Goal: Transaction & Acquisition: Book appointment/travel/reservation

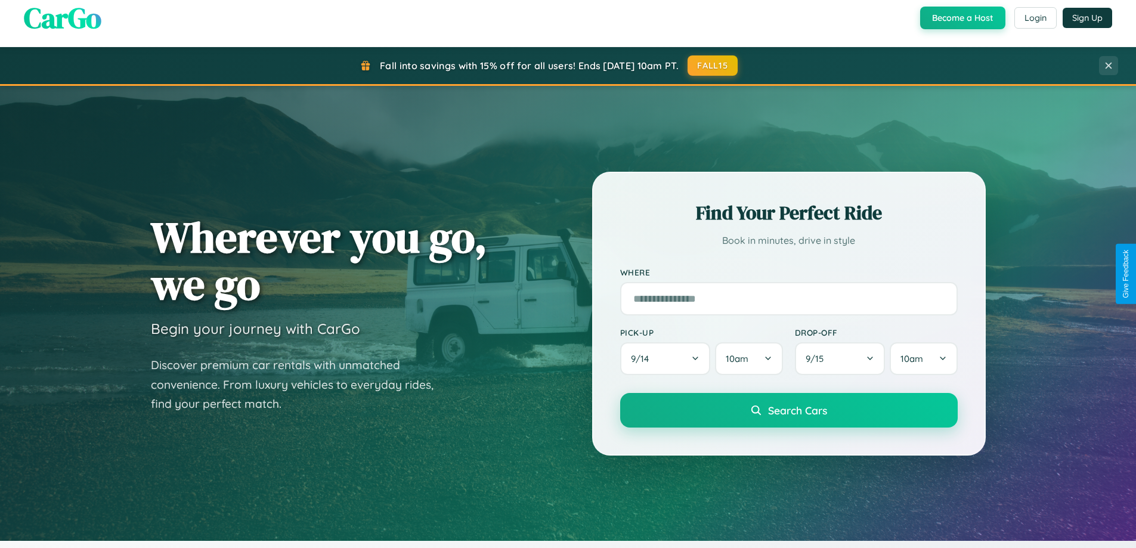
scroll to position [820, 0]
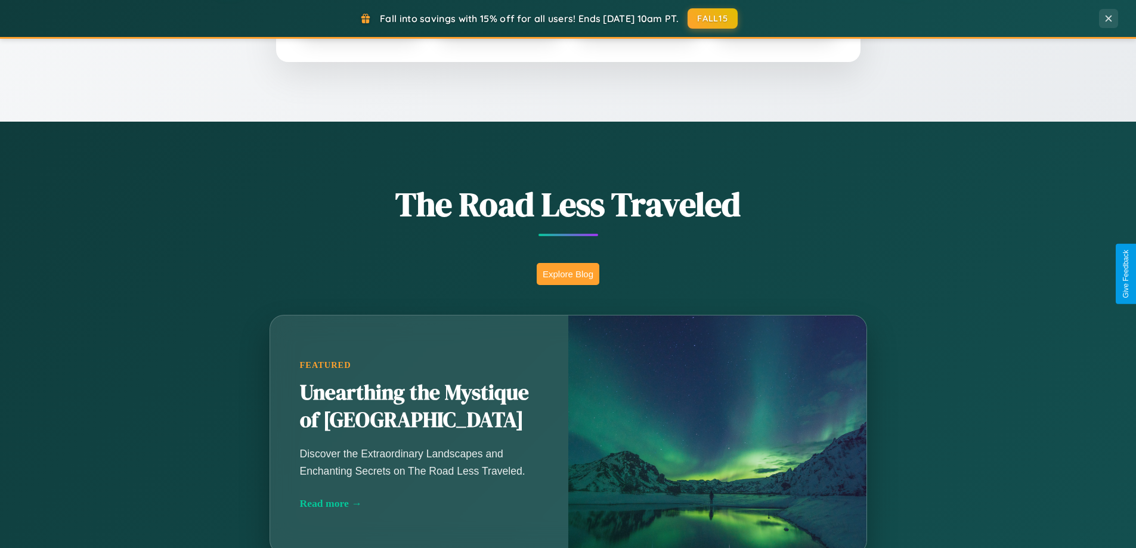
click at [568, 274] on button "Explore Blog" at bounding box center [568, 274] width 63 height 22
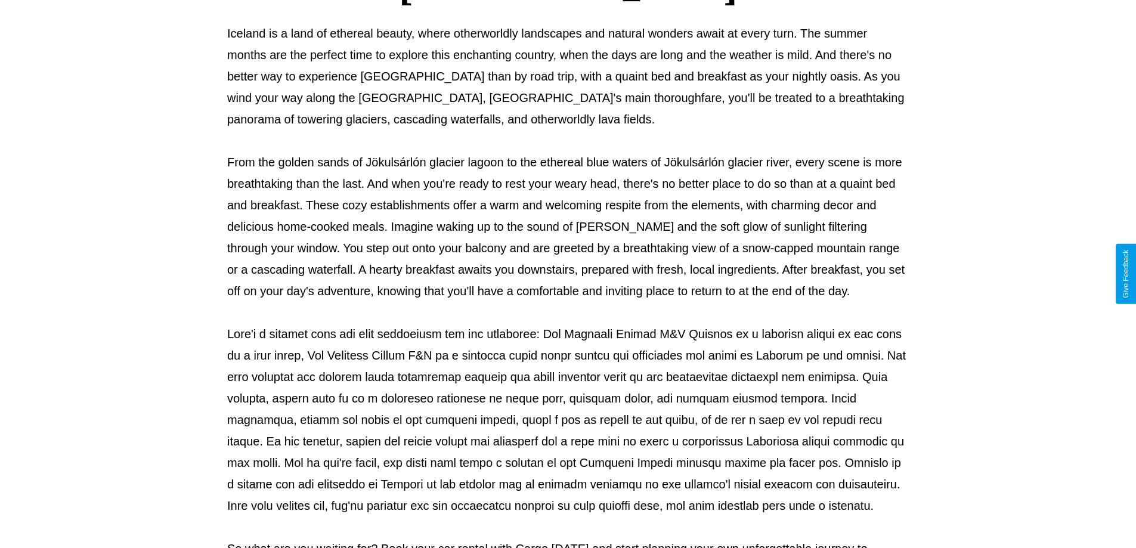
scroll to position [386, 0]
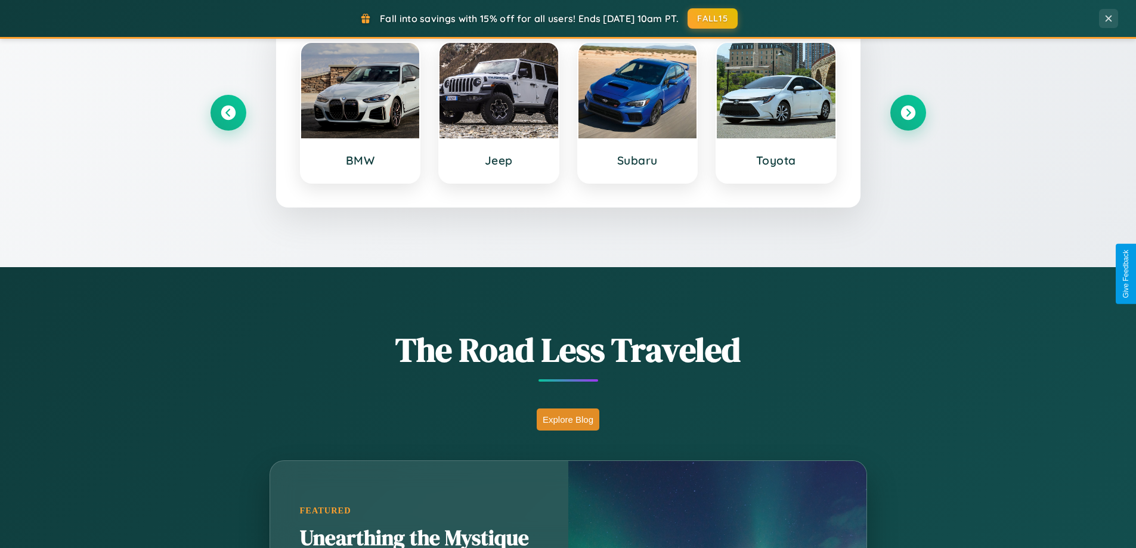
scroll to position [514, 0]
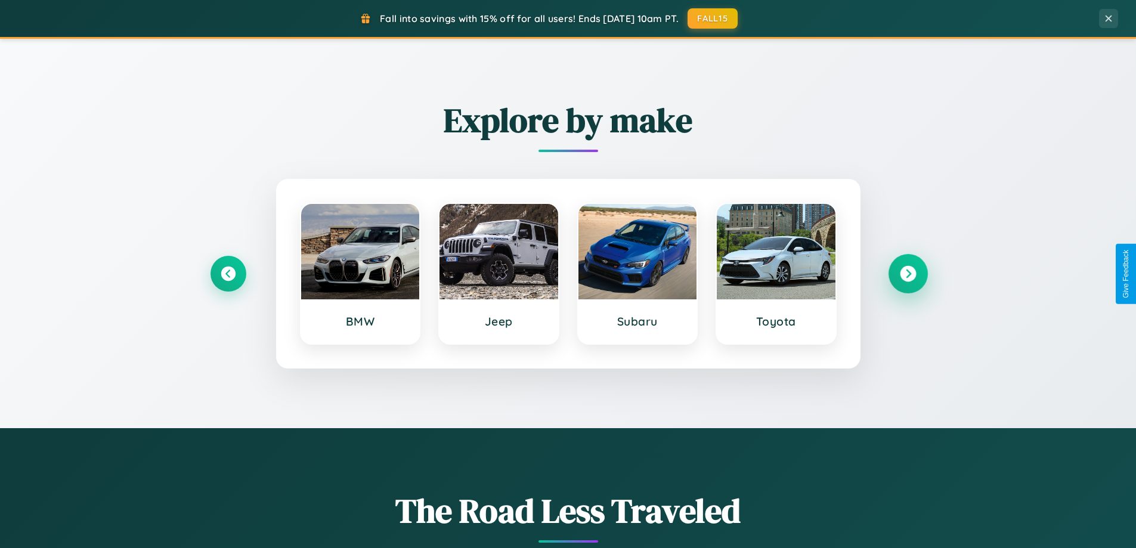
click at [907, 274] on icon at bounding box center [908, 274] width 16 height 16
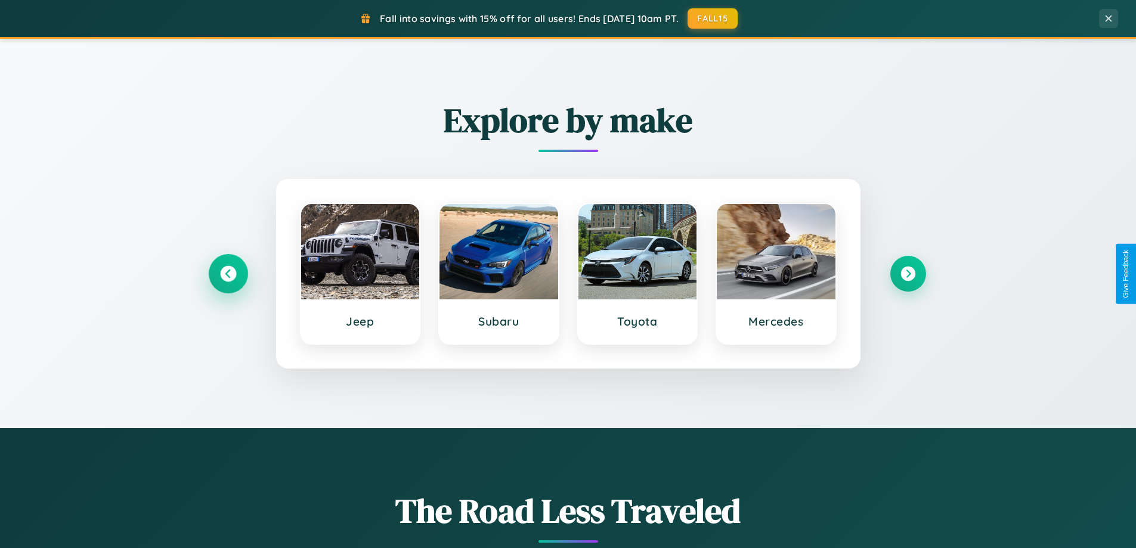
click at [228, 274] on icon at bounding box center [228, 274] width 16 height 16
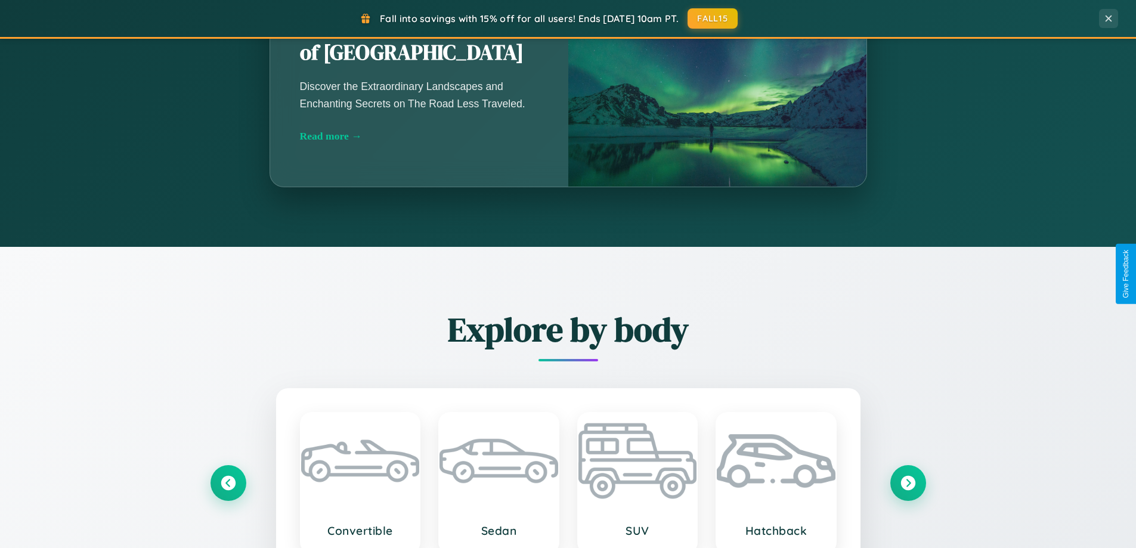
scroll to position [2294, 0]
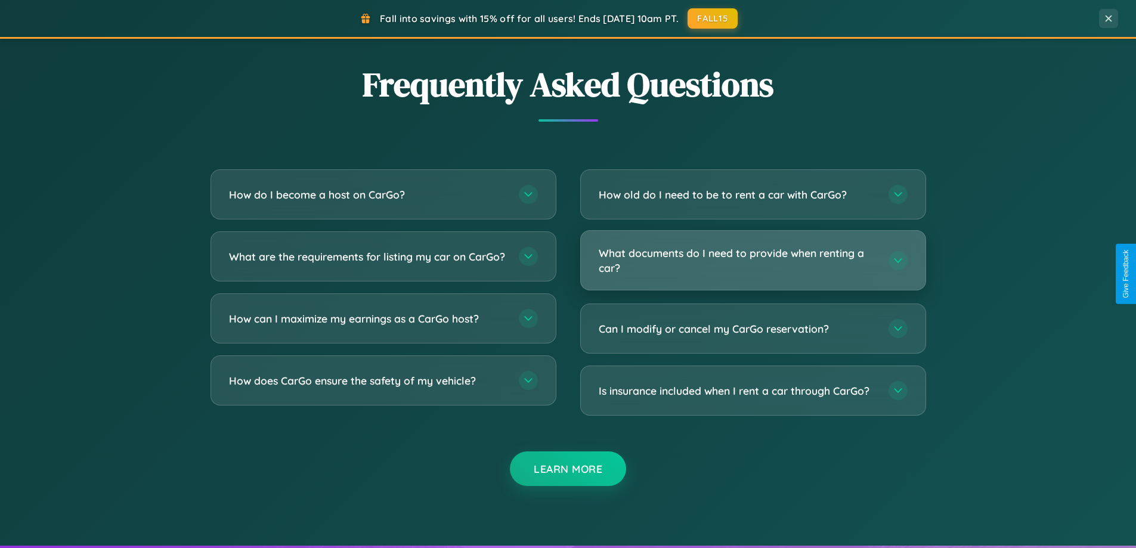
click at [752, 260] on h3 "What documents do I need to provide when renting a car?" at bounding box center [738, 260] width 278 height 29
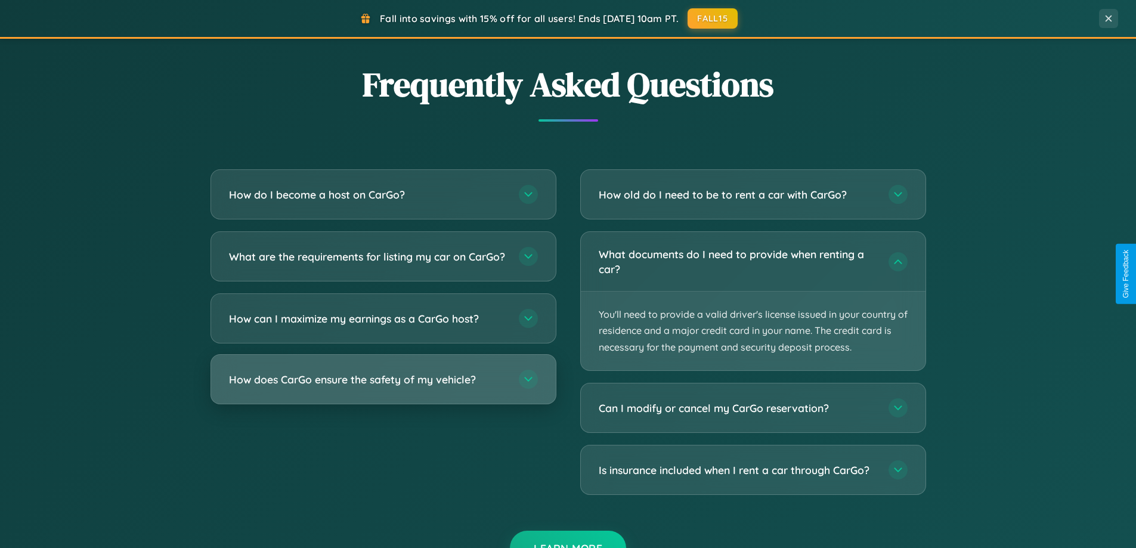
click at [383, 387] on h3 "How does CarGo ensure the safety of my vehicle?" at bounding box center [368, 379] width 278 height 15
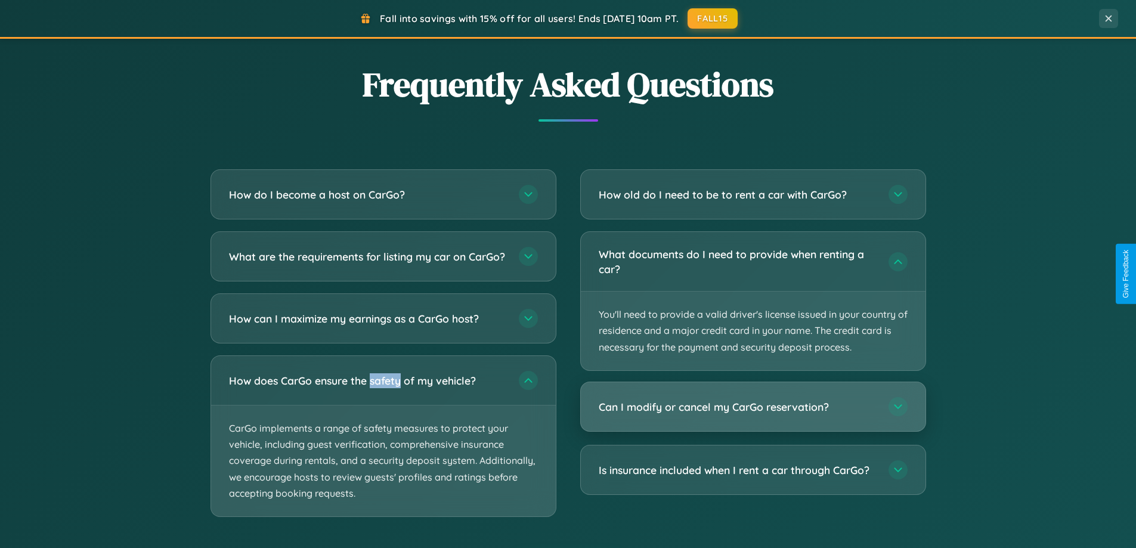
click at [752, 407] on h3 "Can I modify or cancel my CarGo reservation?" at bounding box center [738, 406] width 278 height 15
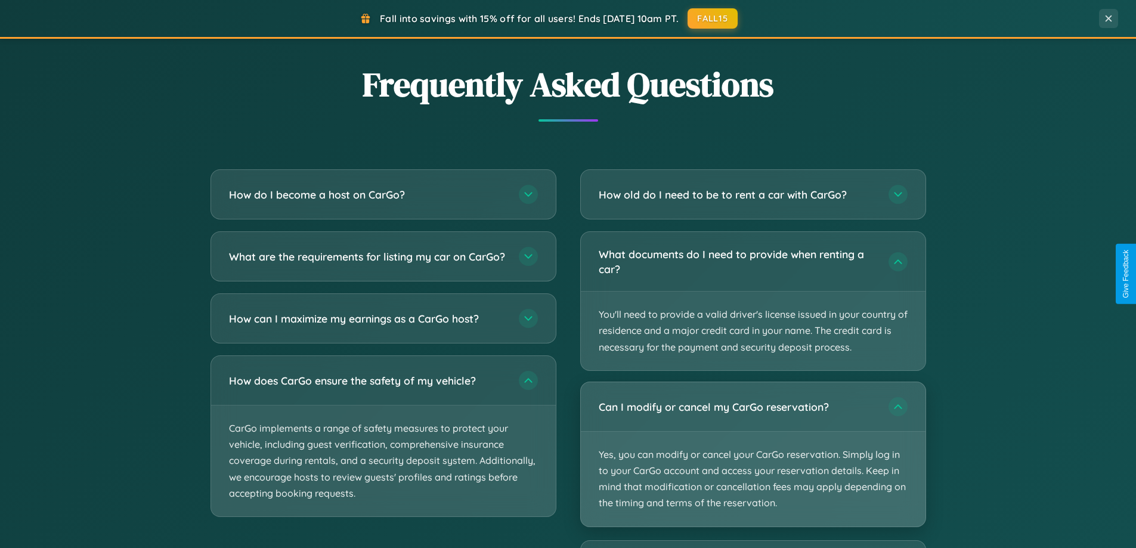
click at [752, 454] on p "Yes, you can modify or cancel your CarGo reservation. Simply log in to your Car…" at bounding box center [753, 479] width 345 height 95
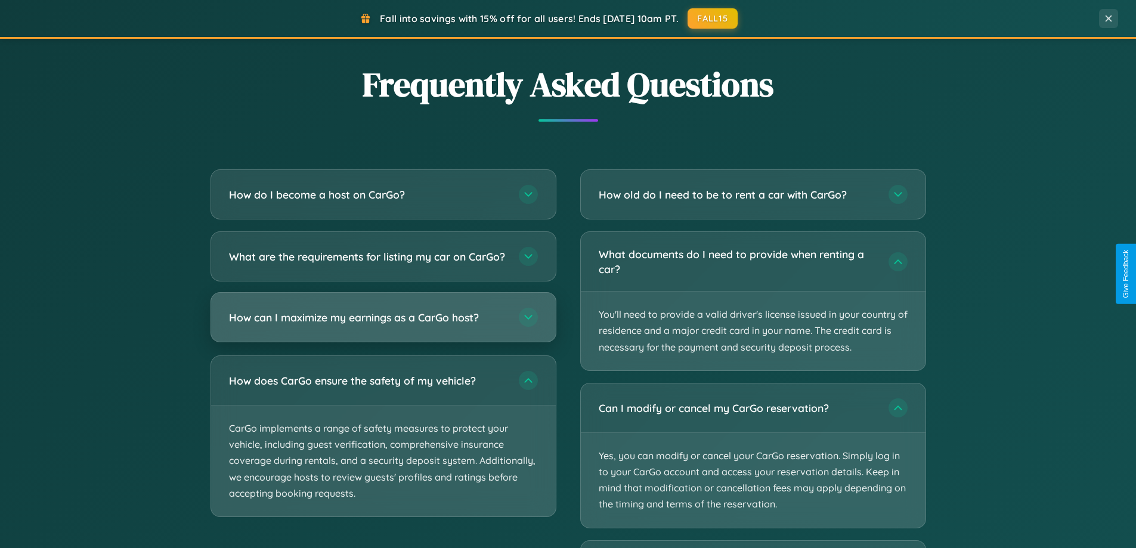
click at [383, 325] on h3 "How can I maximize my earnings as a CarGo host?" at bounding box center [368, 317] width 278 height 15
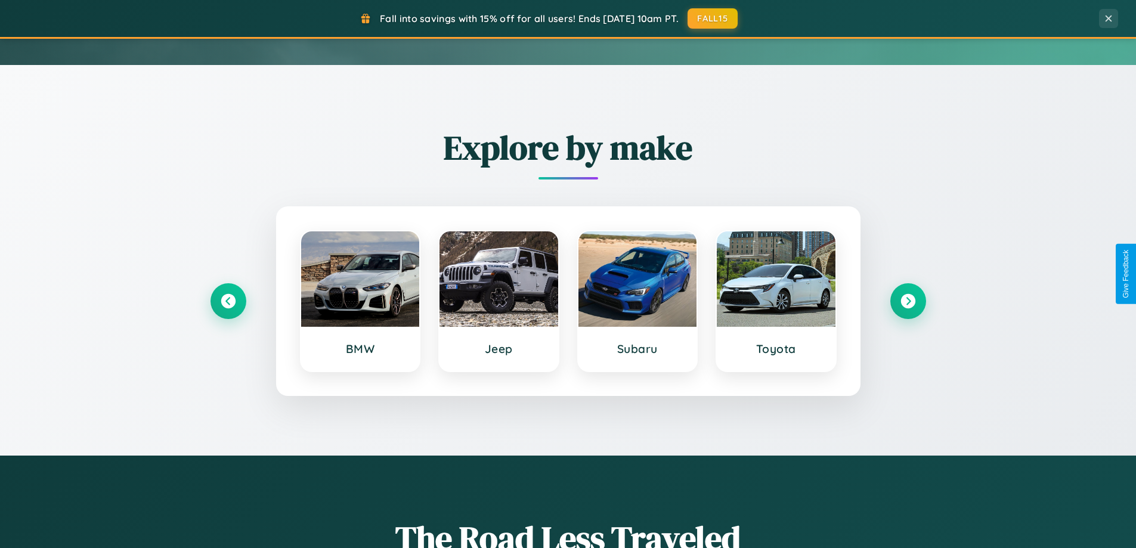
scroll to position [35, 0]
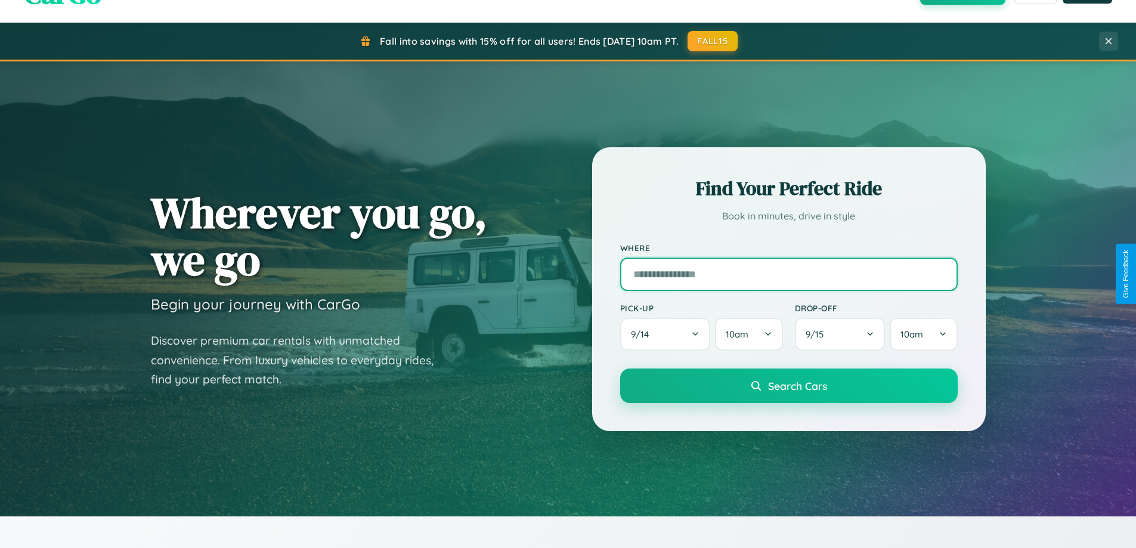
click at [788, 274] on input "text" at bounding box center [788, 274] width 337 height 33
type input "*********"
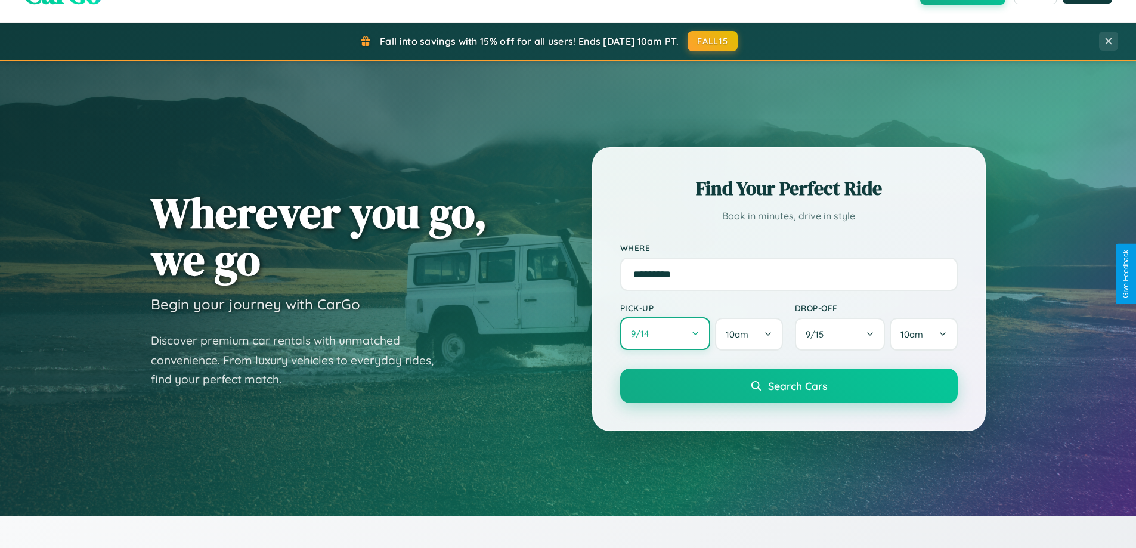
click at [665, 334] on button "9 / 14" at bounding box center [665, 333] width 91 height 33
select select "*"
select select "****"
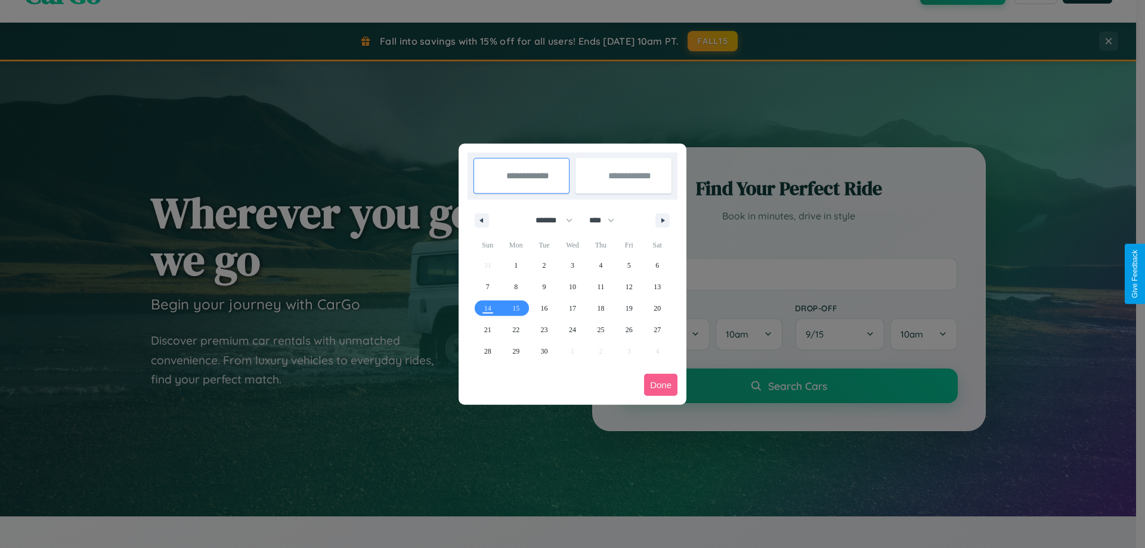
click at [548, 220] on select "******* ******** ***** ***** *** **** **** ****** ********* ******* ******** **…" at bounding box center [551, 220] width 51 height 20
select select "*"
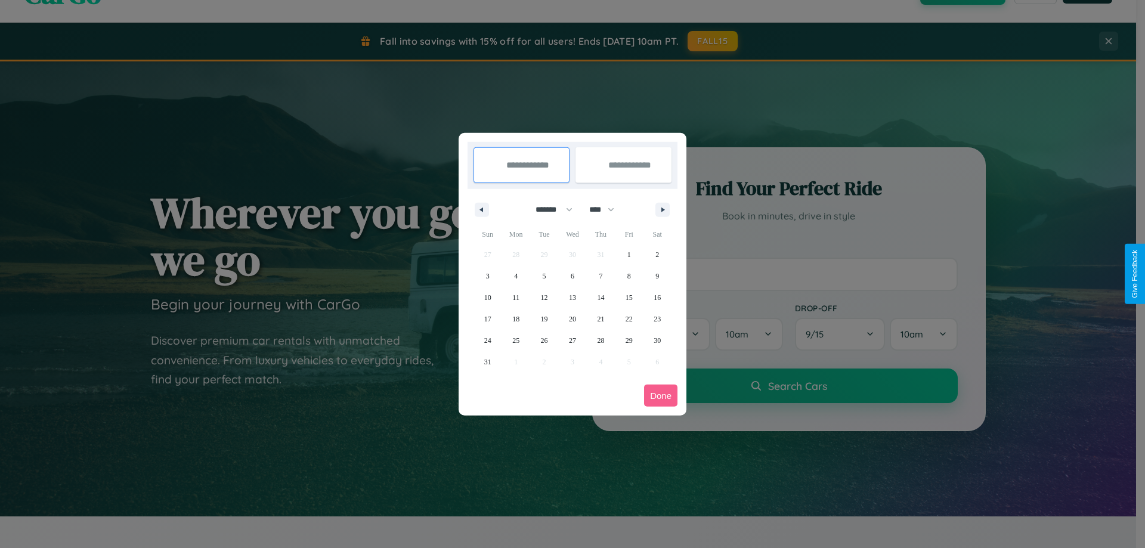
click at [607, 209] on select "**** **** **** **** **** **** **** **** **** **** **** **** **** **** **** ****…" at bounding box center [601, 210] width 36 height 20
select select "****"
click at [487, 297] on span "9" at bounding box center [488, 297] width 4 height 21
type input "**********"
click at [572, 297] on span "12" at bounding box center [572, 297] width 7 height 21
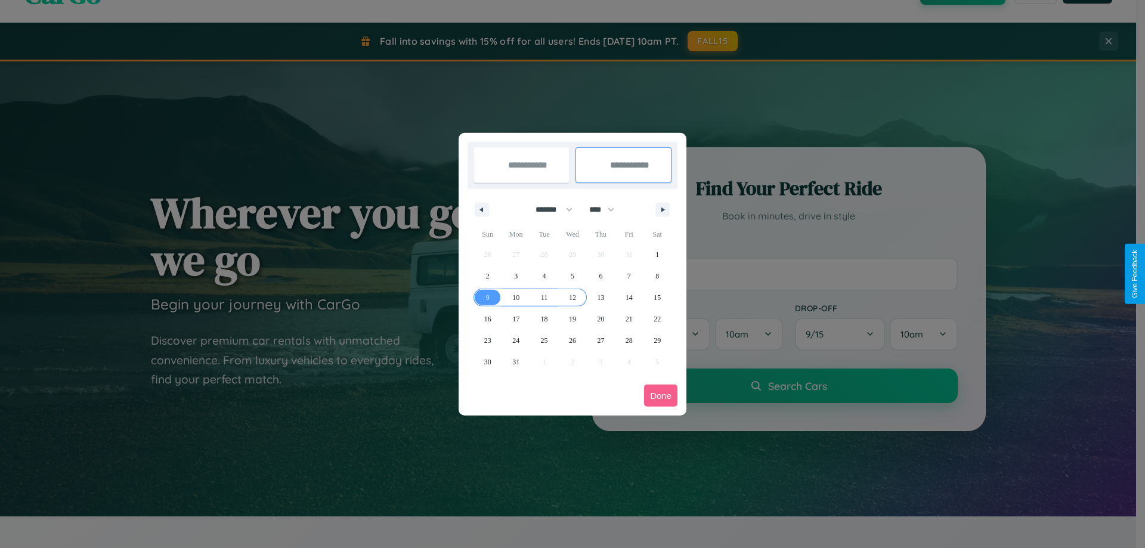
type input "**********"
click at [661, 395] on button "Done" at bounding box center [660, 396] width 33 height 22
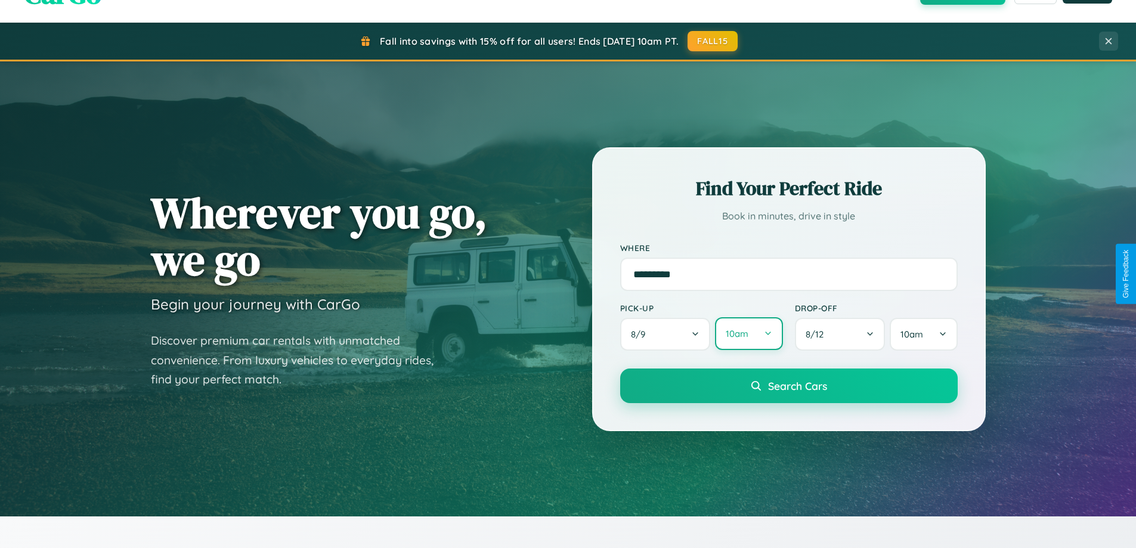
click at [748, 334] on button "10am" at bounding box center [748, 333] width 67 height 33
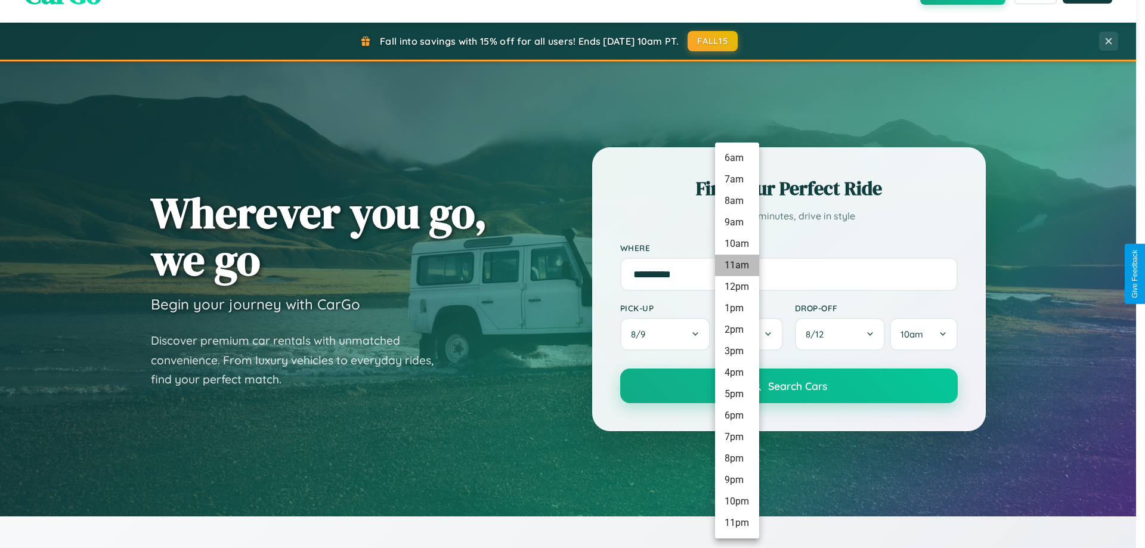
click at [736, 265] on li "11am" at bounding box center [737, 265] width 44 height 21
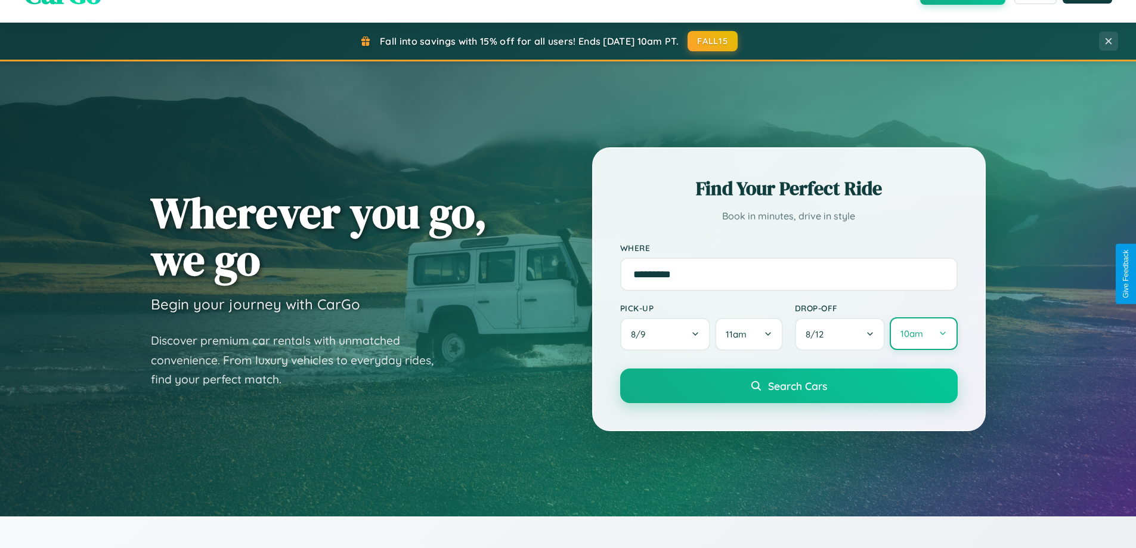
click at [923, 334] on button "10am" at bounding box center [922, 333] width 67 height 33
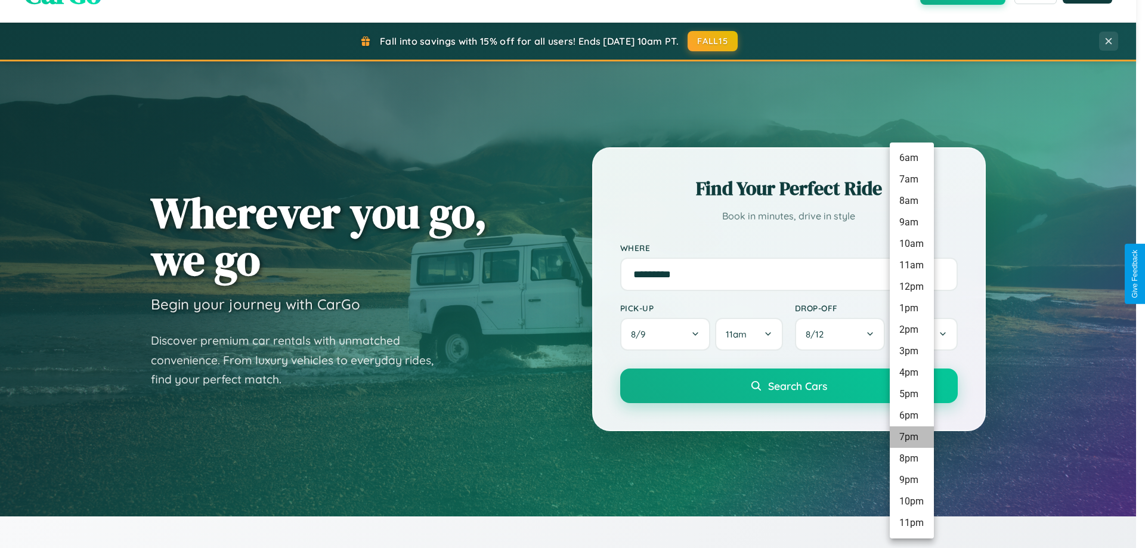
click at [911, 437] on li "7pm" at bounding box center [911, 436] width 44 height 21
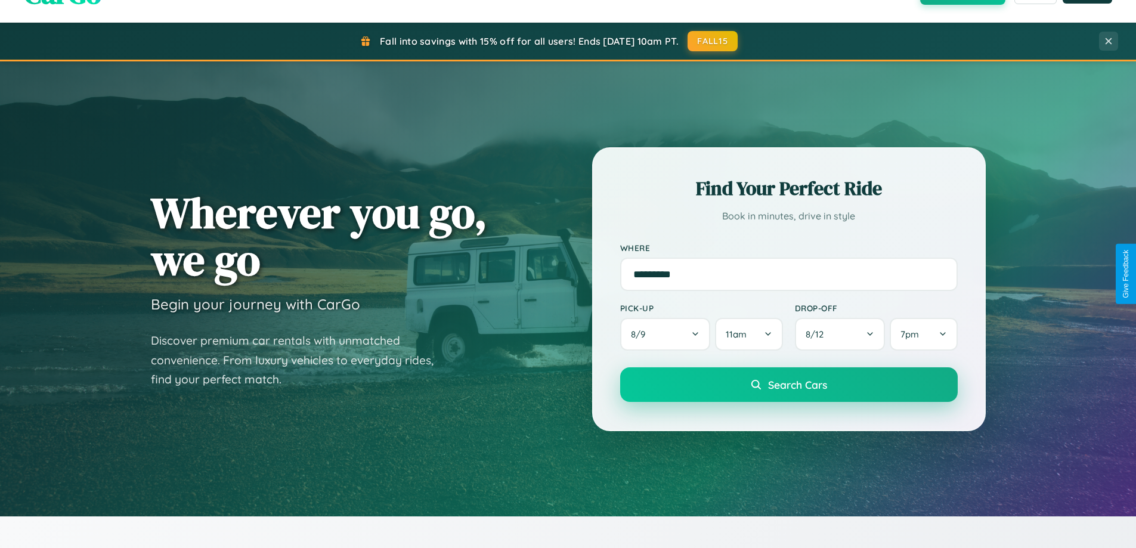
click at [788, 385] on span "Search Cars" at bounding box center [797, 384] width 59 height 13
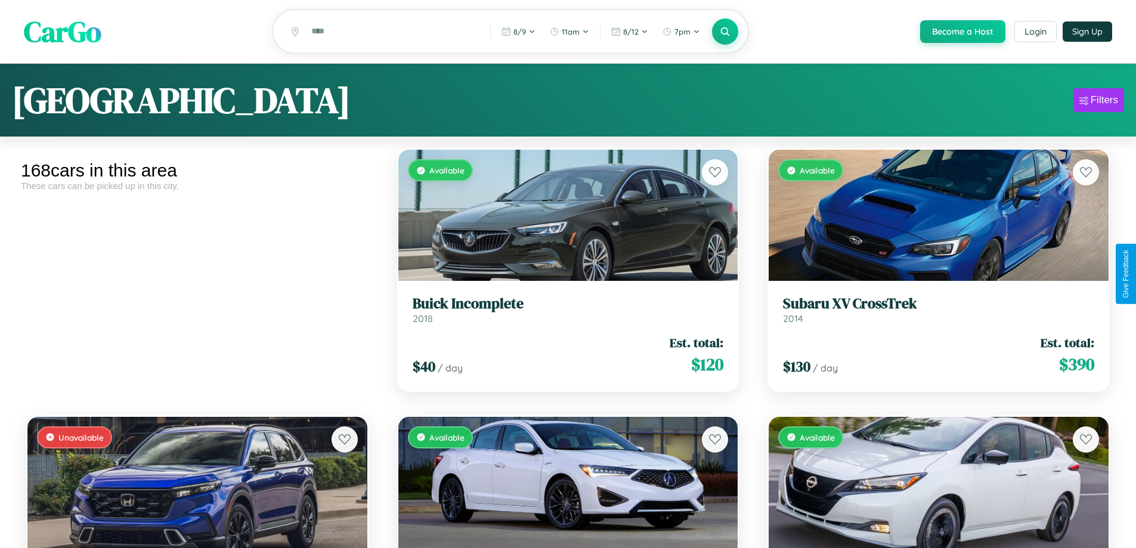
scroll to position [7642, 0]
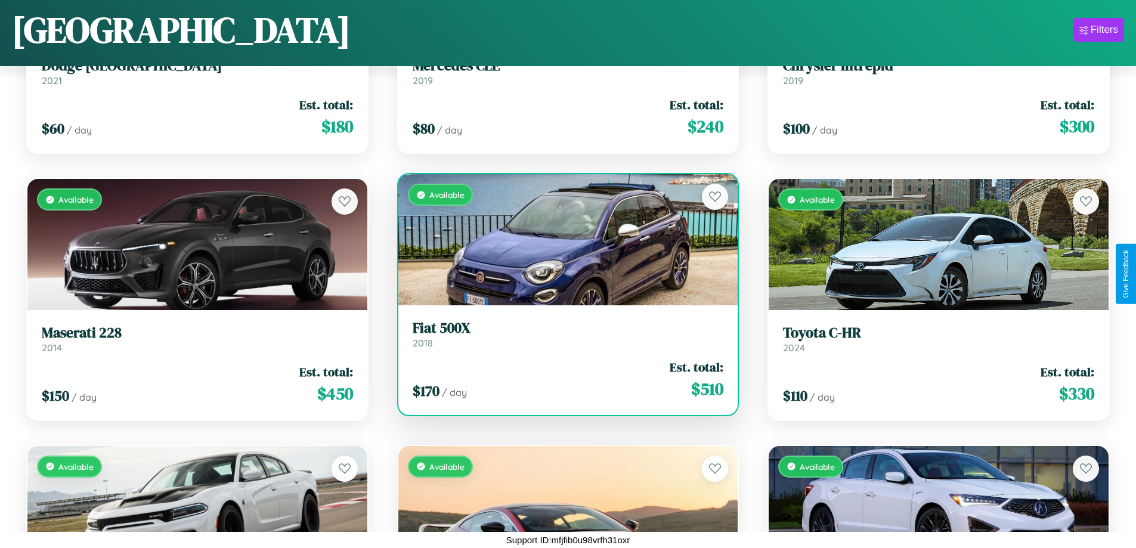
click at [563, 240] on div "Available" at bounding box center [568, 239] width 340 height 131
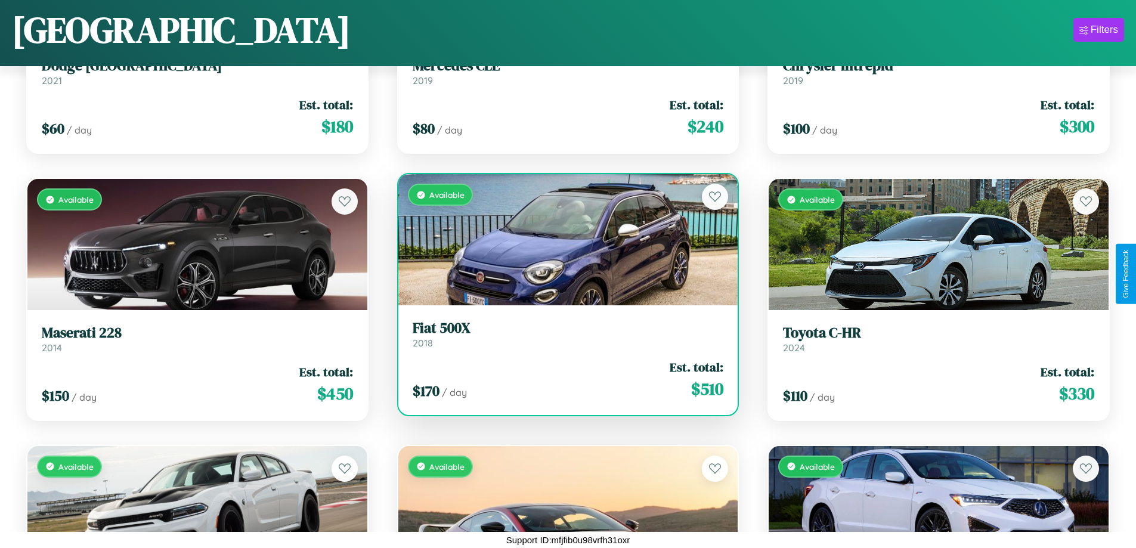
click at [563, 240] on div "Available" at bounding box center [568, 239] width 340 height 131
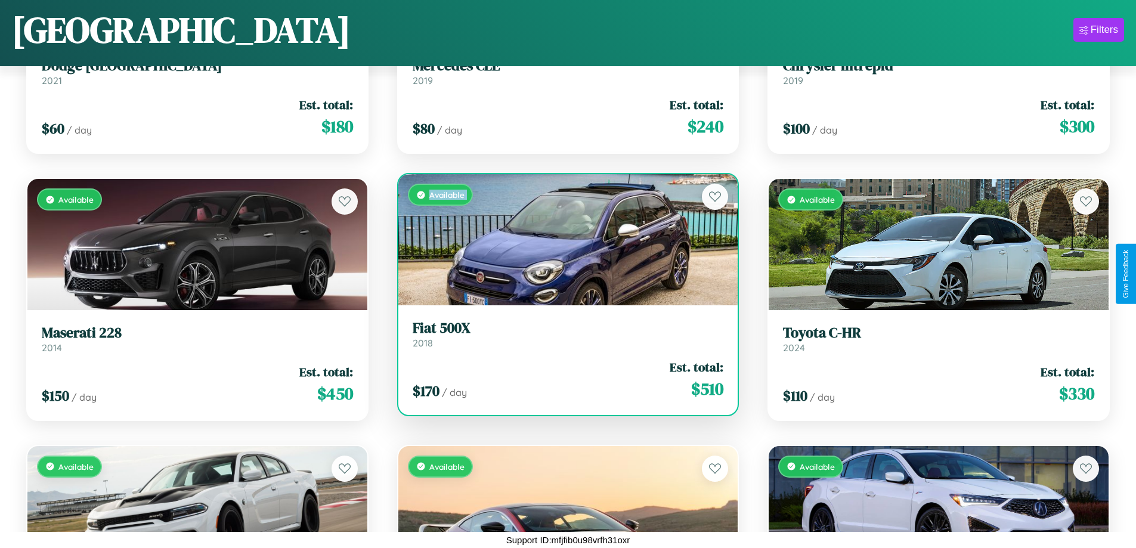
click at [563, 240] on div "Available" at bounding box center [568, 239] width 340 height 131
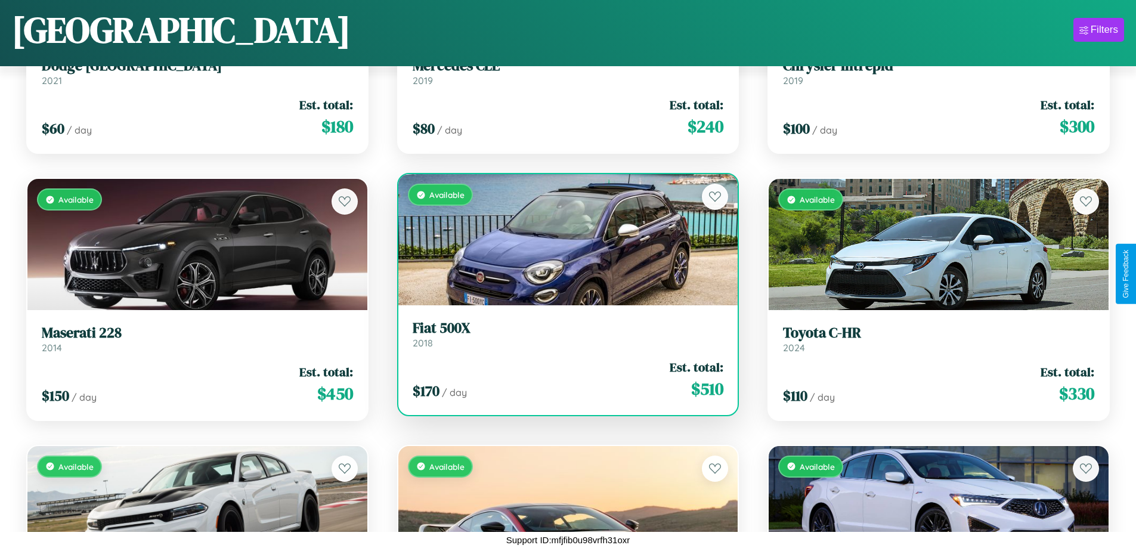
click at [563, 240] on div "Available" at bounding box center [568, 239] width 340 height 131
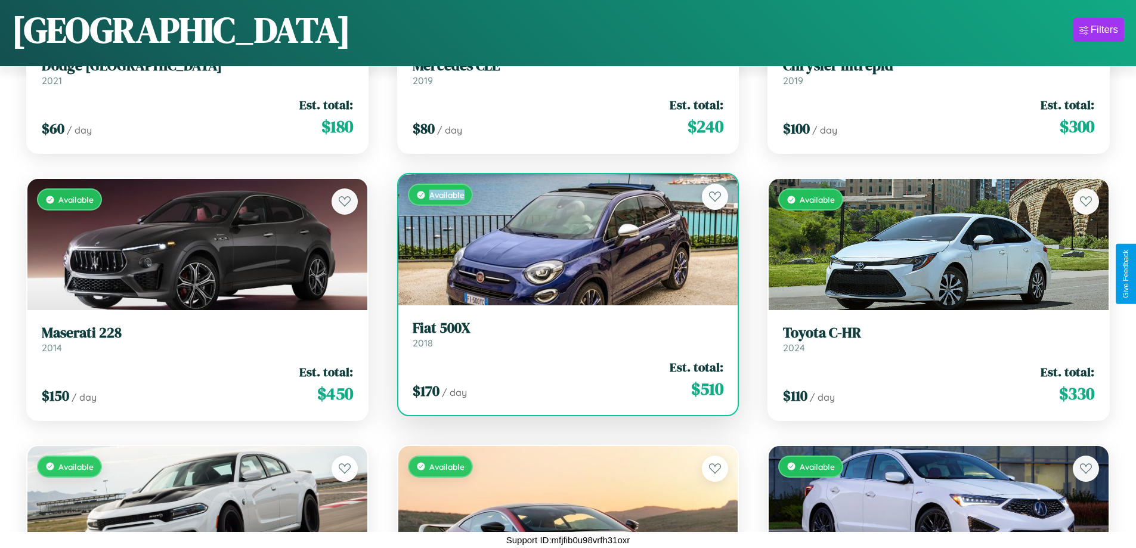
click at [563, 240] on div "Available" at bounding box center [568, 239] width 340 height 131
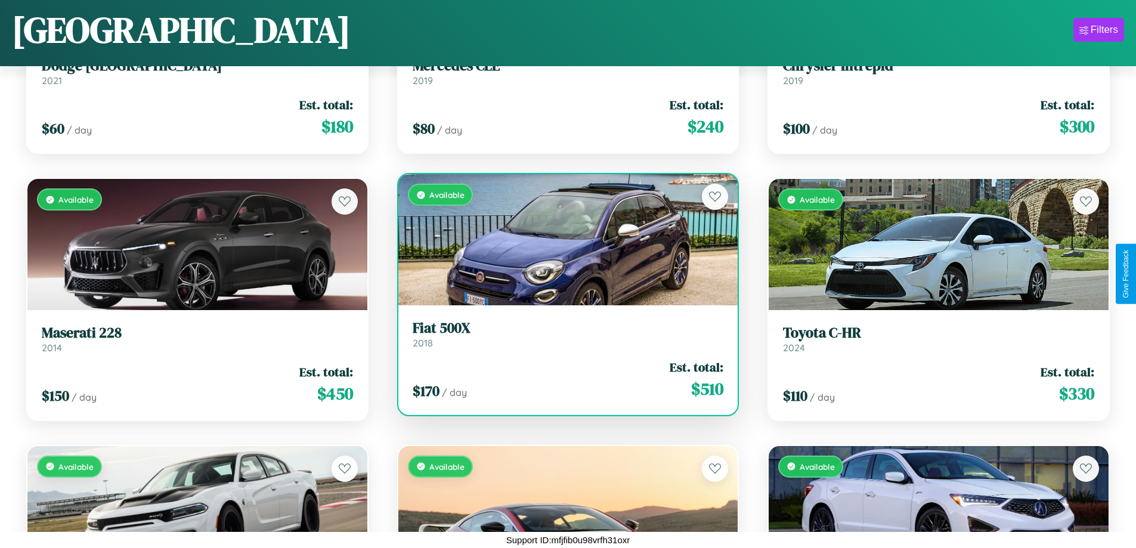
click at [563, 334] on h3 "Fiat 500X" at bounding box center [568, 328] width 311 height 17
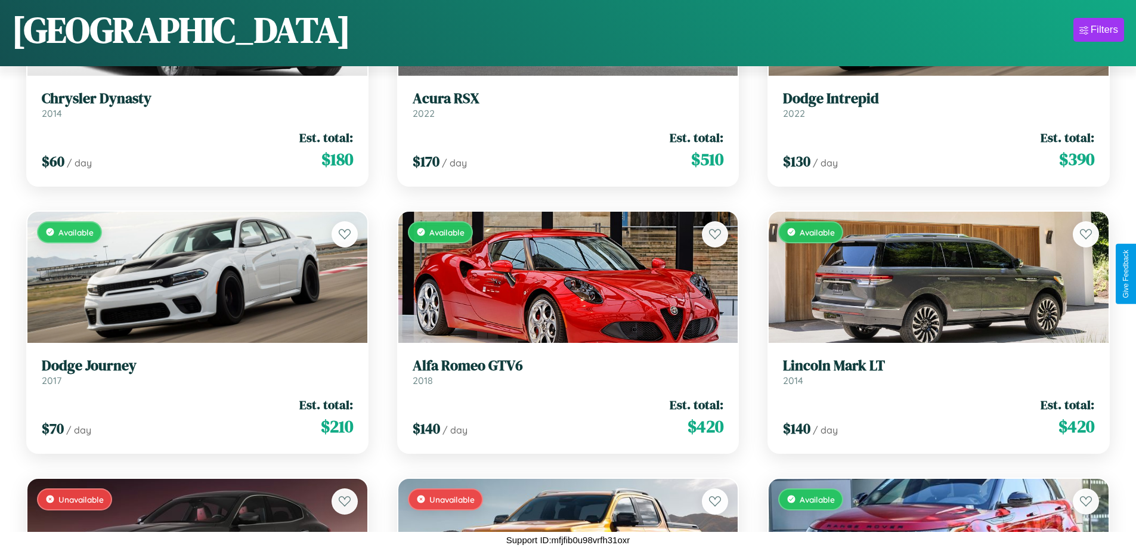
scroll to position [14583, 0]
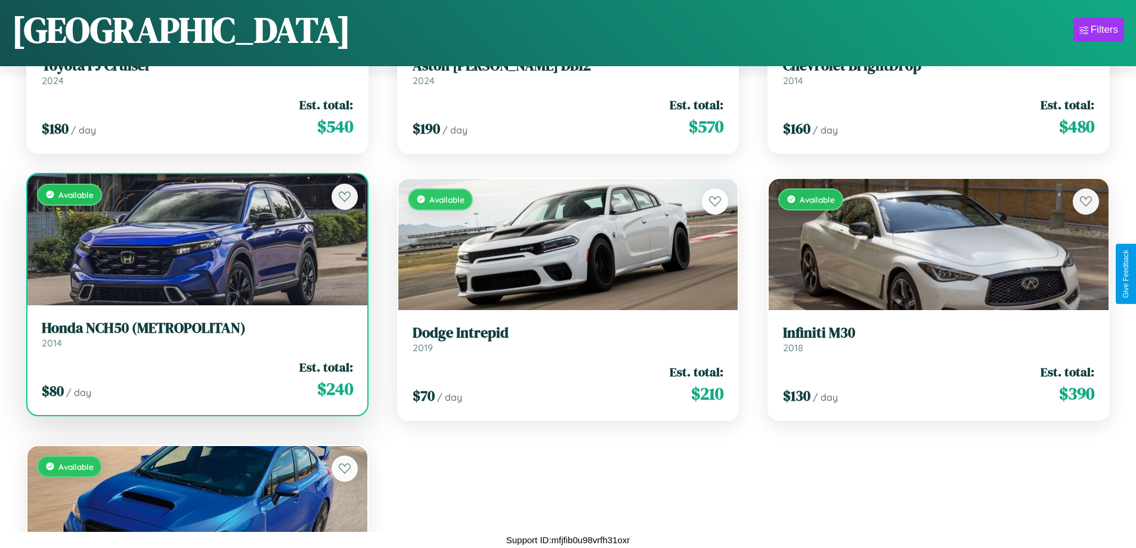
click at [196, 334] on h3 "Honda NCH50 (METROPOLITAN)" at bounding box center [197, 328] width 311 height 17
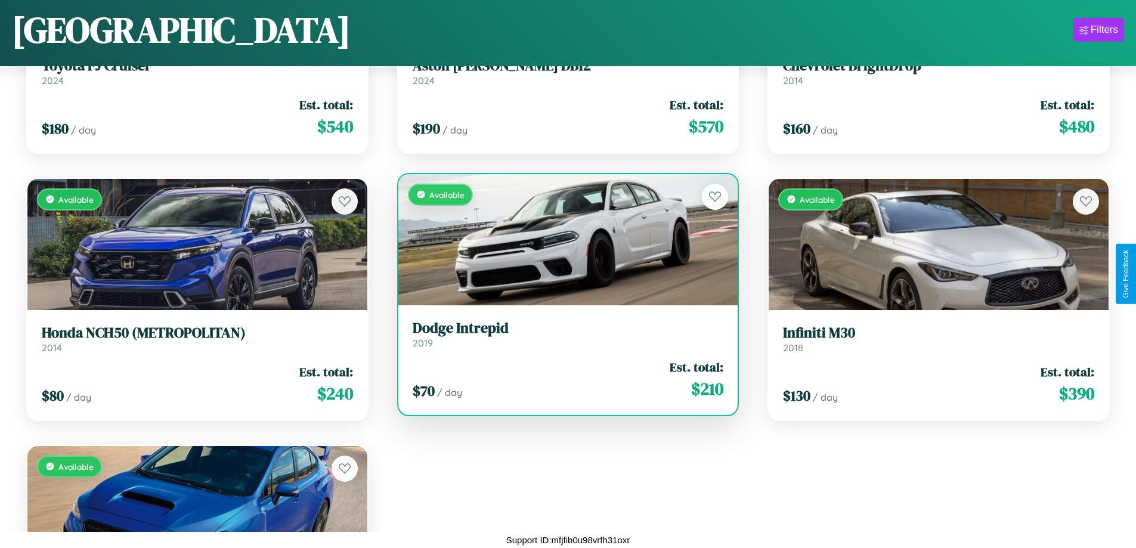
scroll to position [9511, 0]
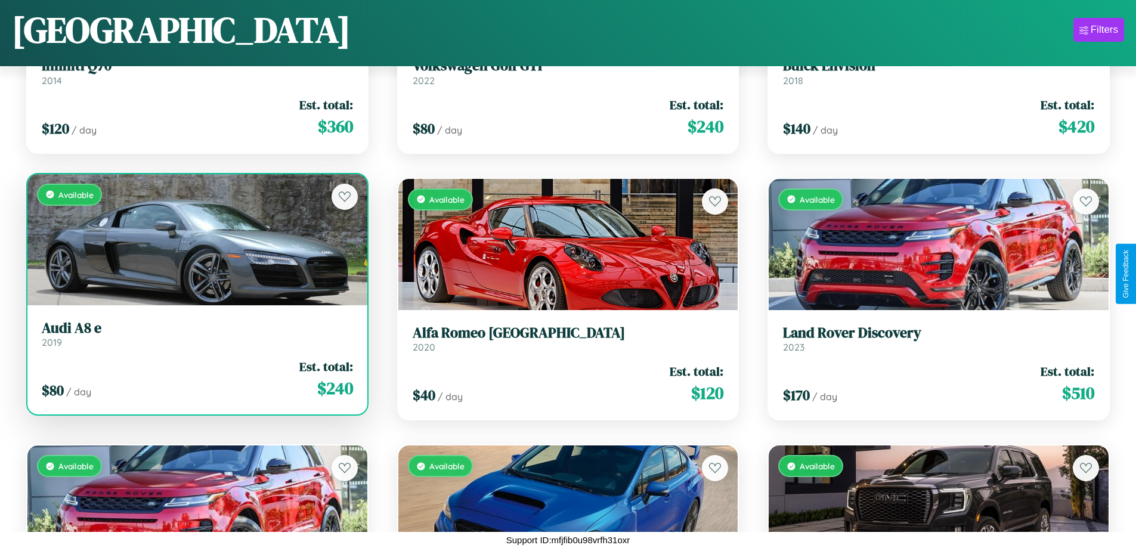
click at [196, 337] on link "Audi A8 e 2019" at bounding box center [197, 334] width 311 height 29
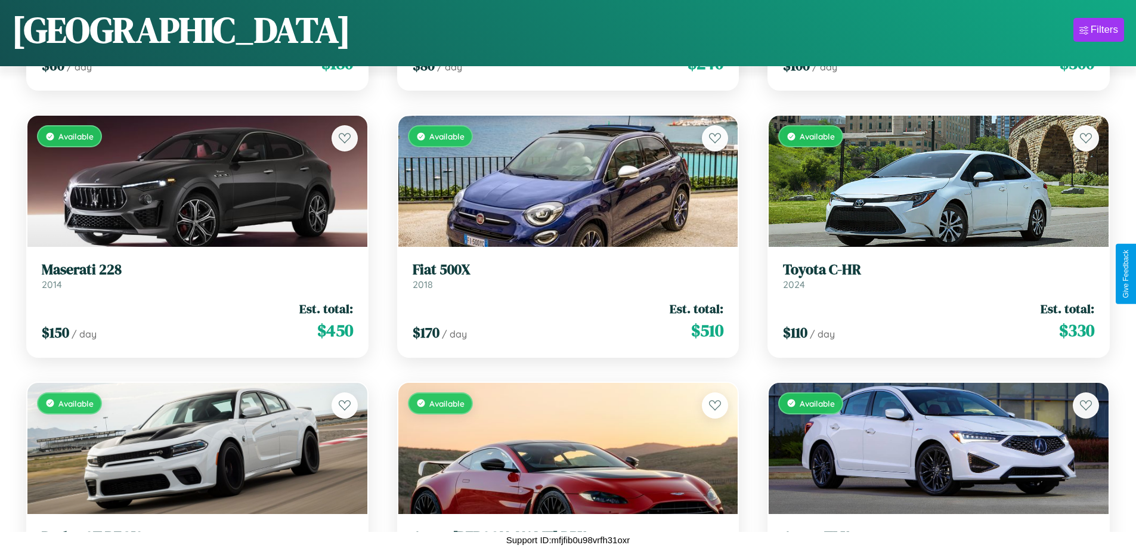
scroll to position [13248, 0]
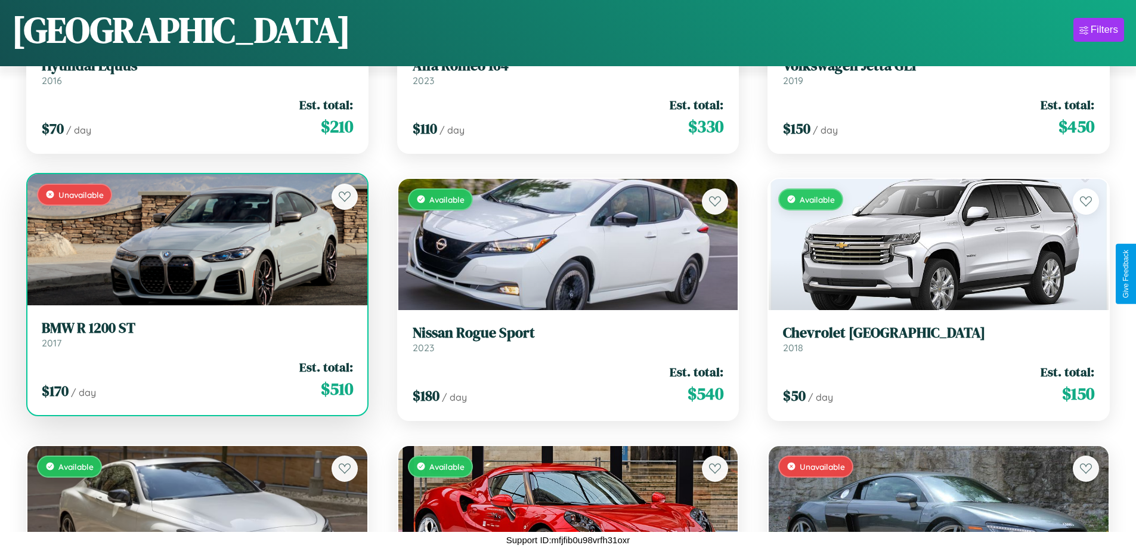
click at [196, 384] on div "$ 170 / day Est. total: $ 510" at bounding box center [197, 379] width 311 height 42
click at [196, 379] on div "$ 170 / day Est. total: $ 510" at bounding box center [197, 379] width 311 height 42
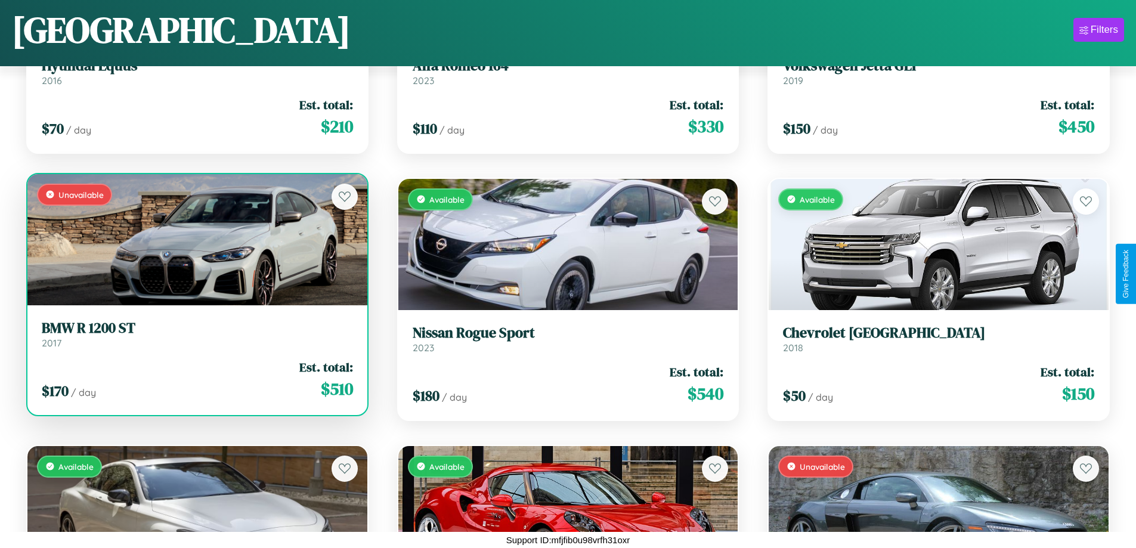
click at [196, 379] on div "$ 170 / day Est. total: $ 510" at bounding box center [197, 379] width 311 height 42
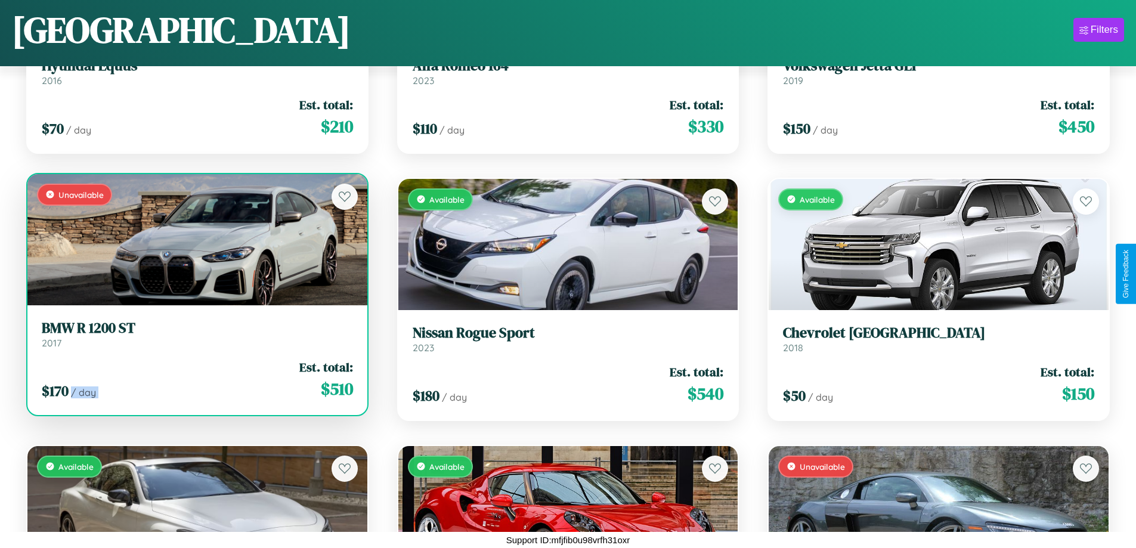
click at [196, 379] on div "$ 170 / day Est. total: $ 510" at bounding box center [197, 379] width 311 height 42
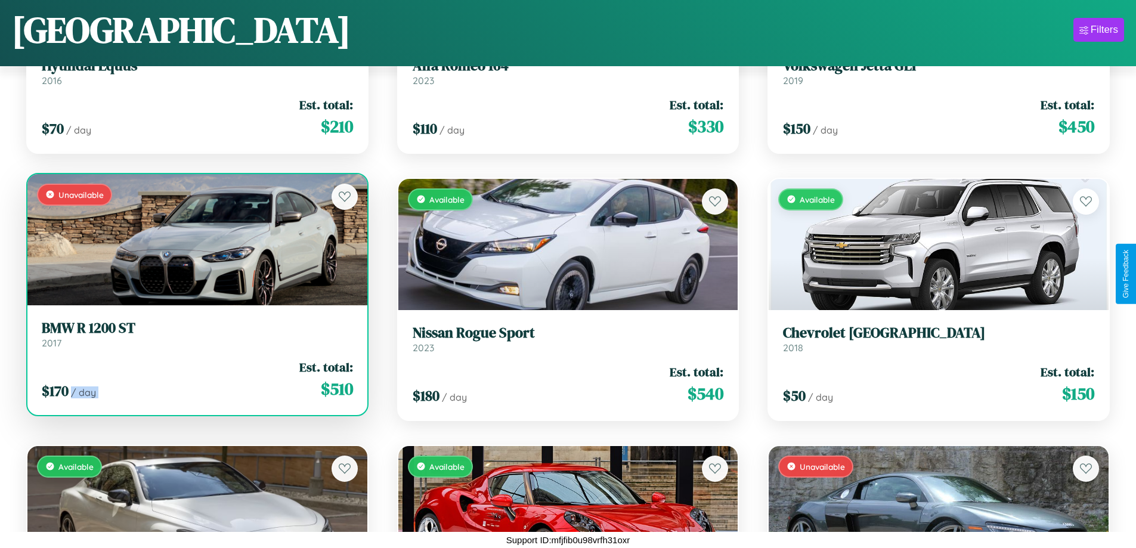
click at [196, 379] on div "$ 170 / day Est. total: $ 510" at bounding box center [197, 379] width 311 height 42
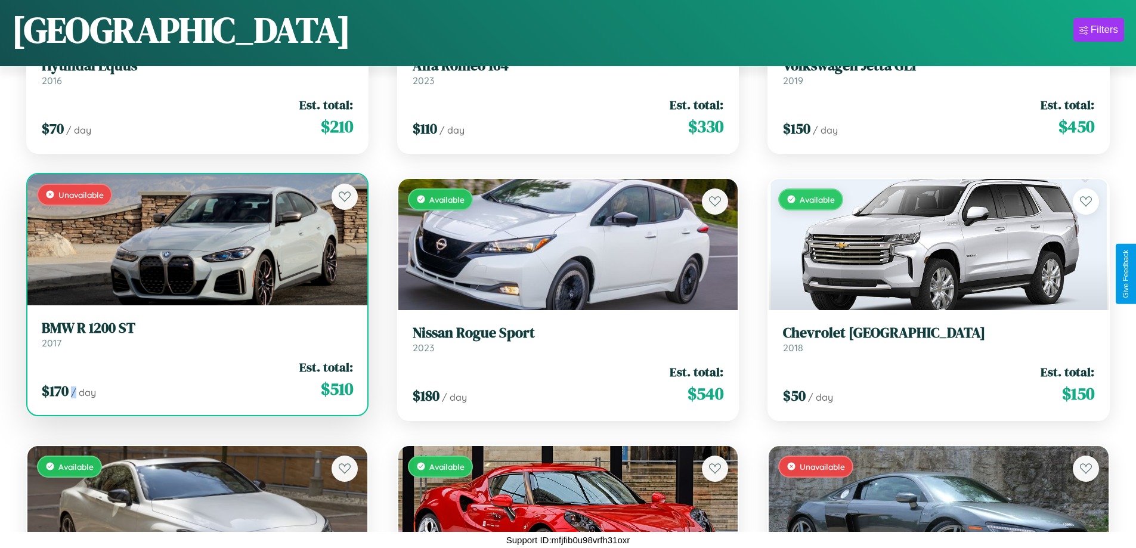
click at [196, 379] on div "$ 170 / day Est. total: $ 510" at bounding box center [197, 379] width 311 height 42
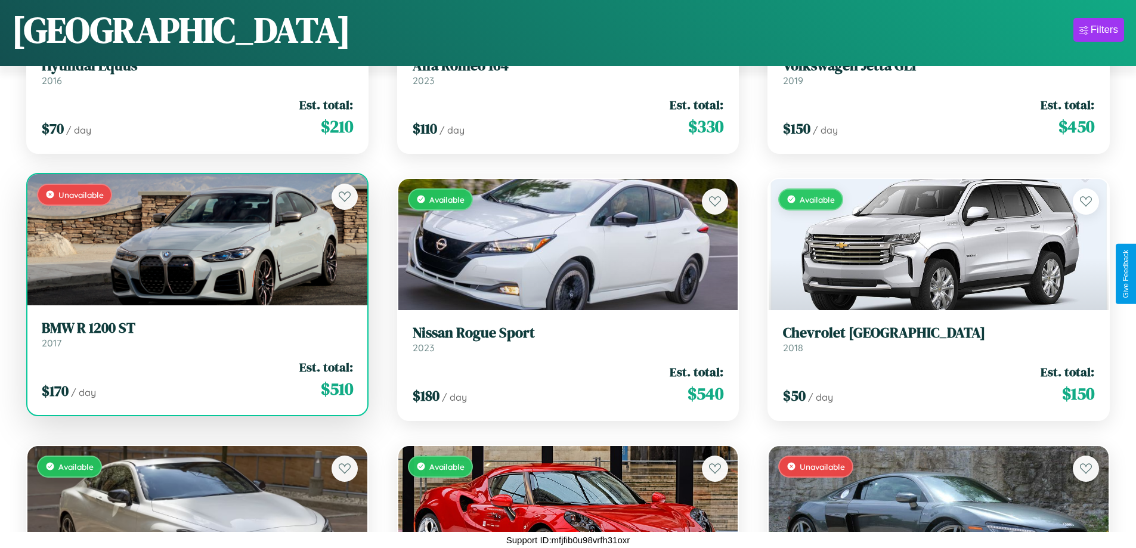
click at [196, 334] on h3 "BMW R 1200 ST" at bounding box center [197, 328] width 311 height 17
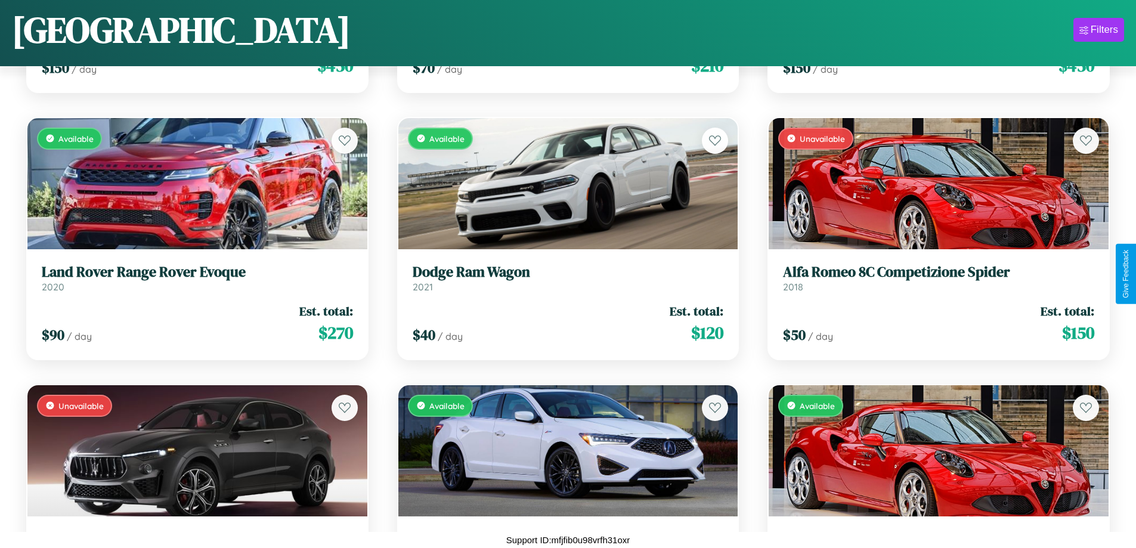
scroll to position [5239, 0]
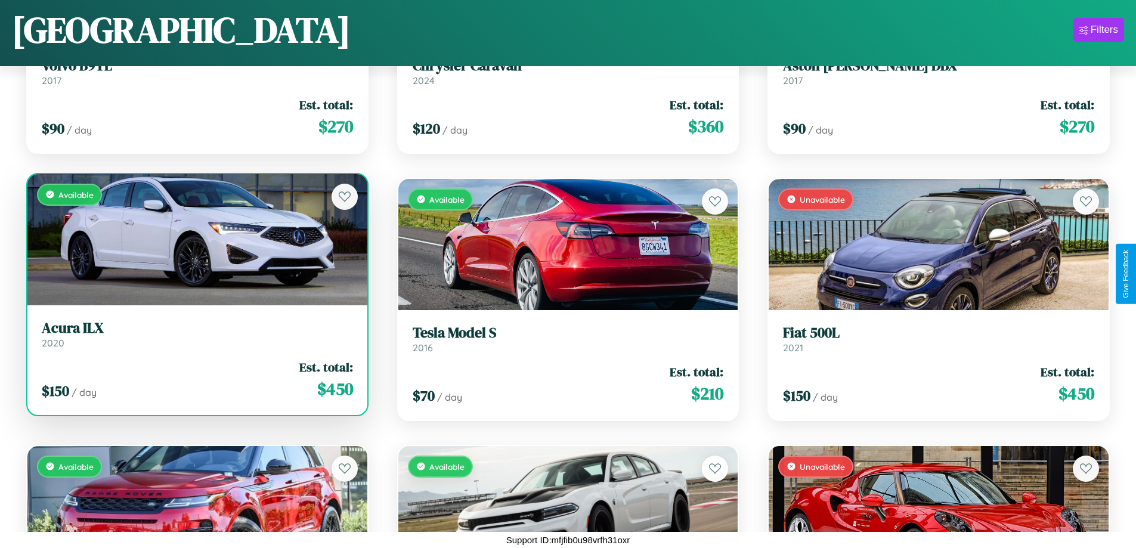
click at [196, 339] on link "Acura ILX 2020" at bounding box center [197, 334] width 311 height 29
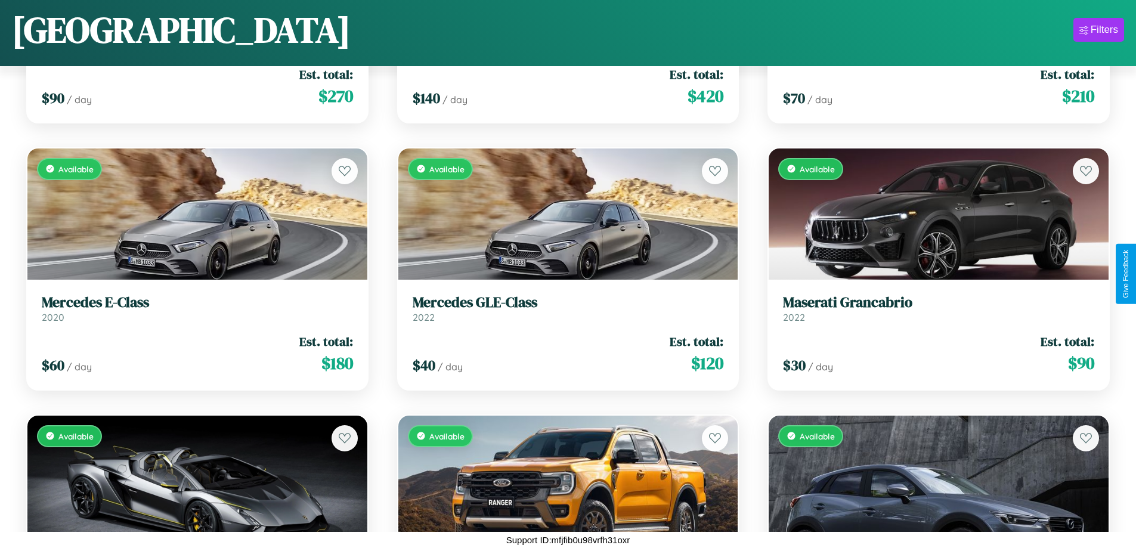
scroll to position [702, 0]
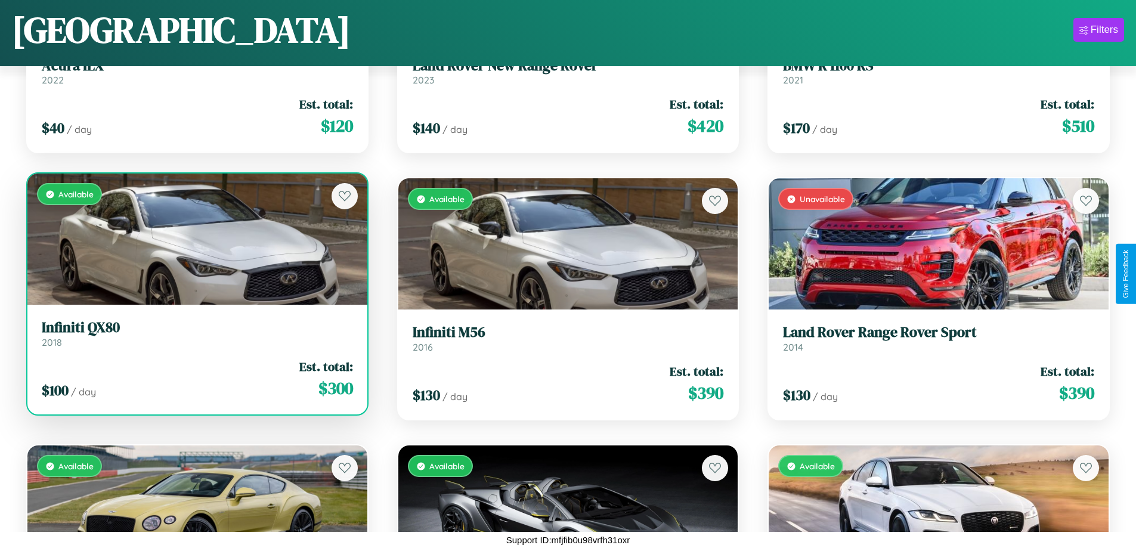
click at [196, 336] on link "Infiniti QX80 2018" at bounding box center [197, 333] width 311 height 29
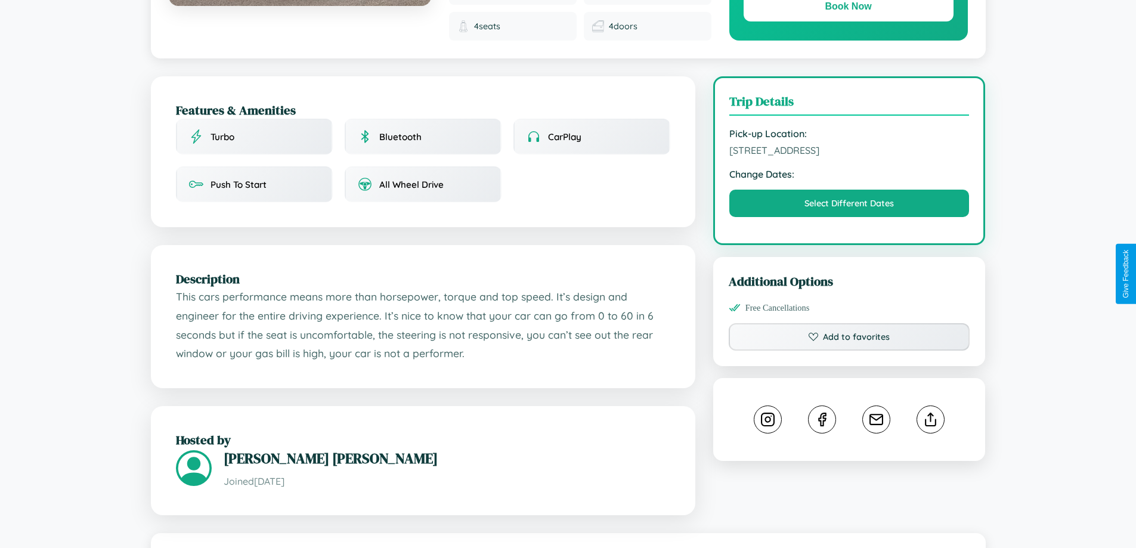
scroll to position [401, 0]
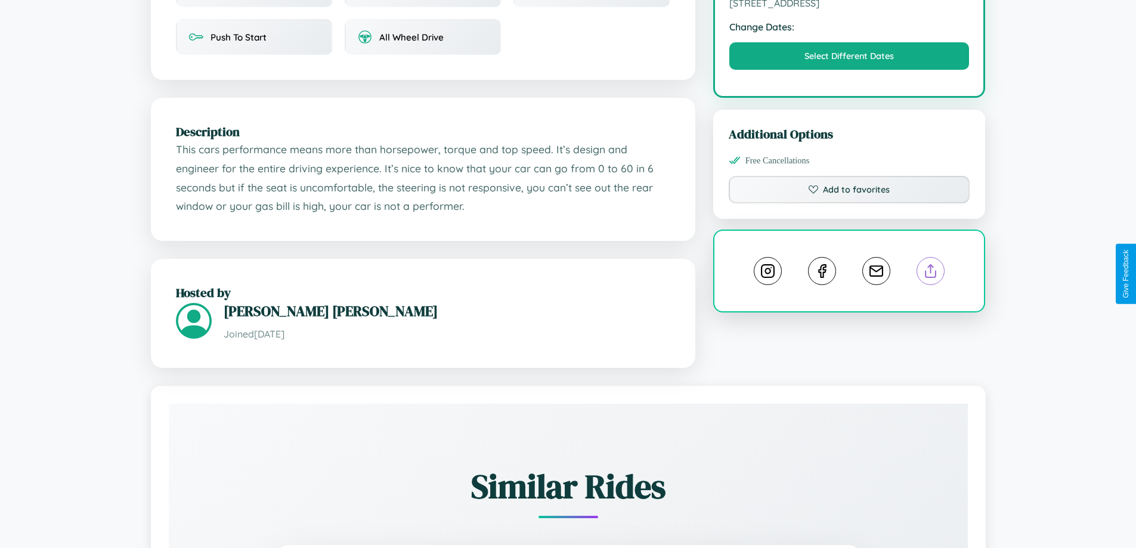
click at [931, 272] on line at bounding box center [931, 269] width 0 height 8
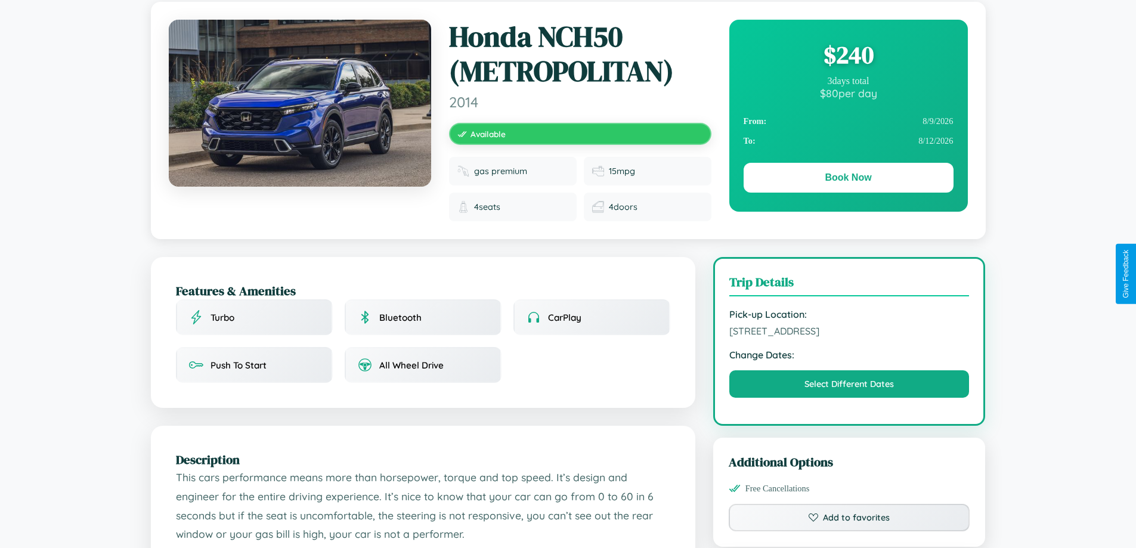
scroll to position [0, 0]
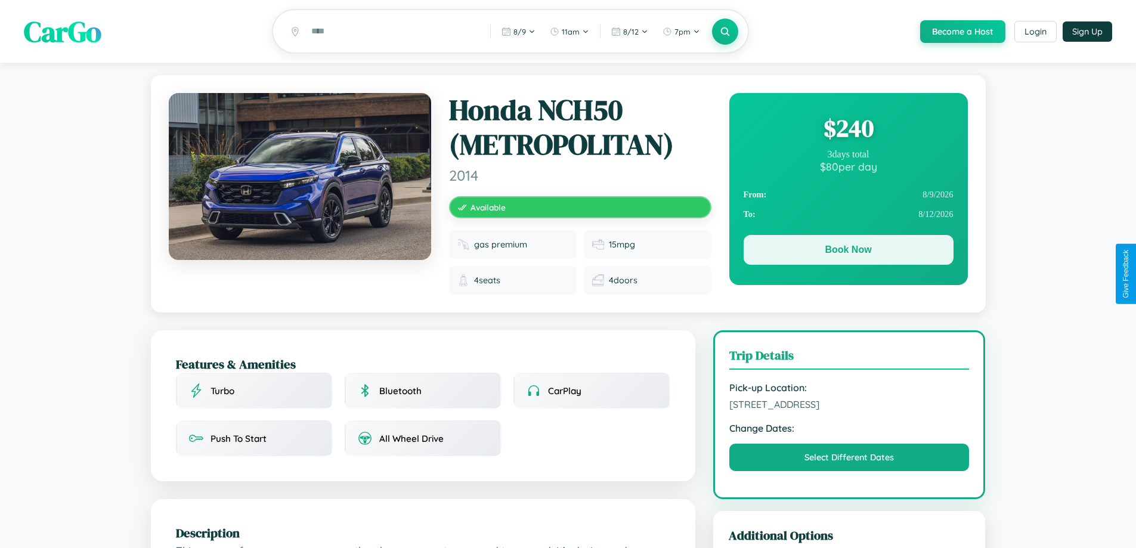
click at [848, 252] on button "Book Now" at bounding box center [848, 250] width 210 height 30
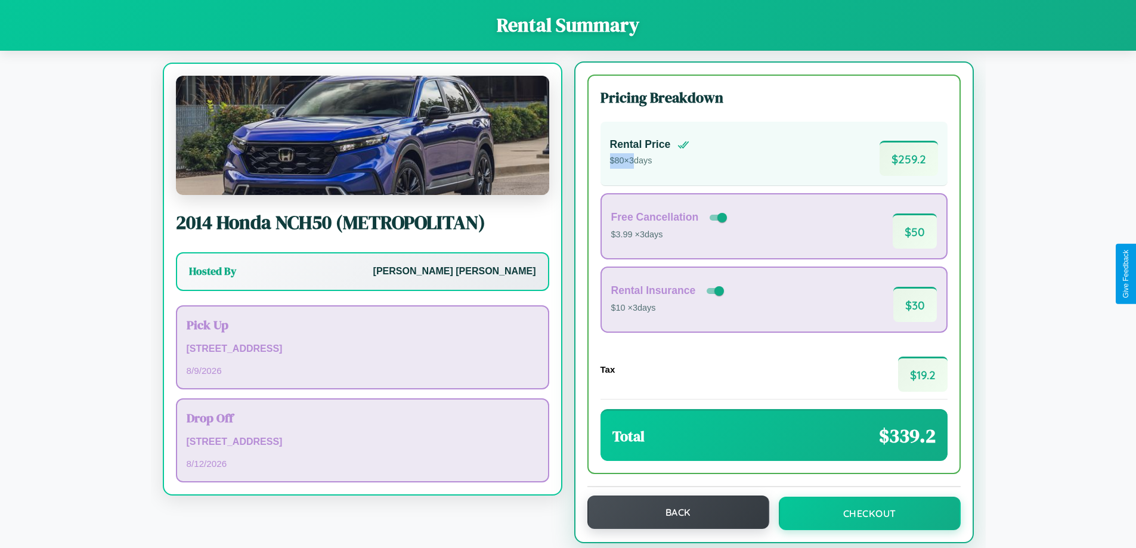
click at [672, 512] on button "Back" at bounding box center [678, 511] width 182 height 33
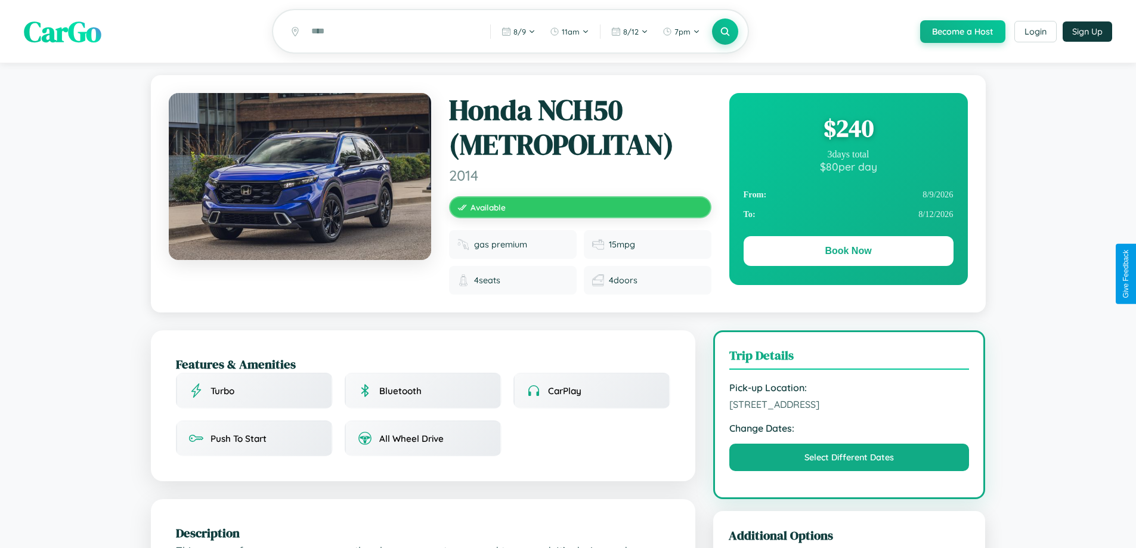
scroll to position [132, 0]
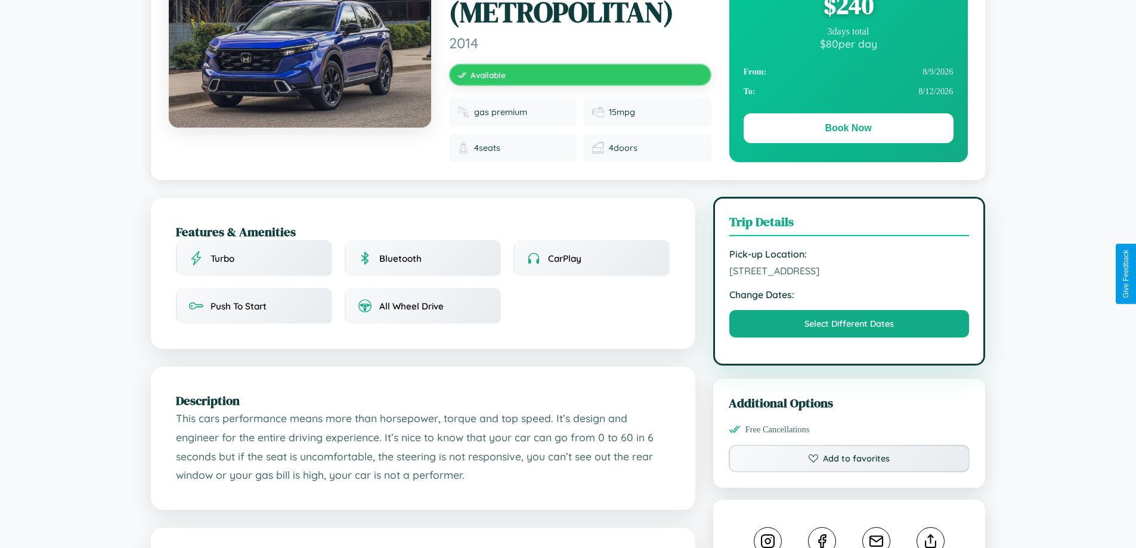
click at [849, 273] on span "7944 Fifth Street Barcelona 74118 Spain" at bounding box center [849, 271] width 240 height 12
click at [849, 272] on span "7944 Fifth Street Barcelona 74118 Spain" at bounding box center [849, 271] width 240 height 12
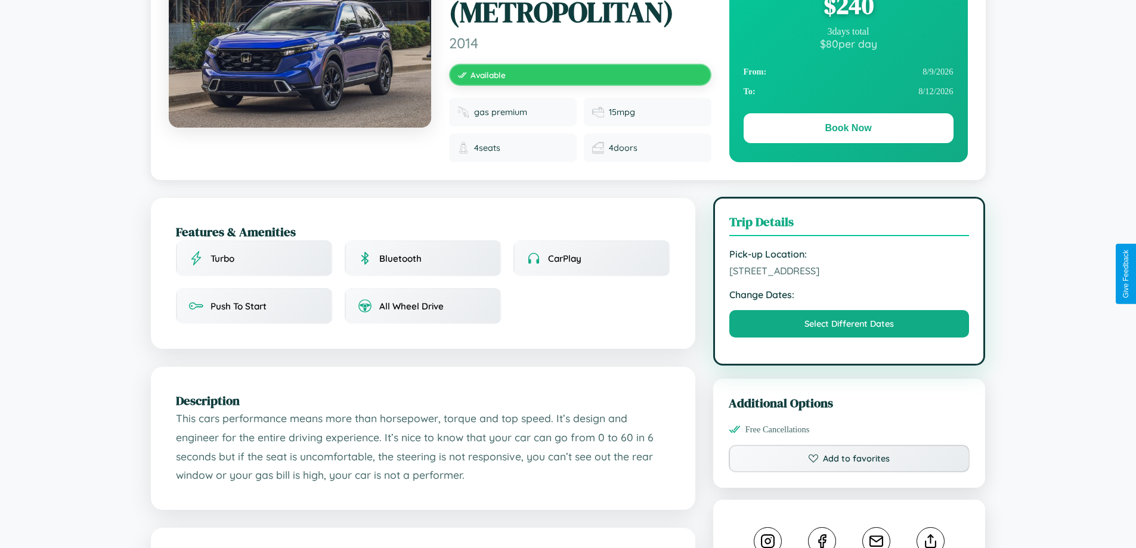
click at [849, 272] on span "7944 Fifth Street Barcelona 74118 Spain" at bounding box center [849, 271] width 240 height 12
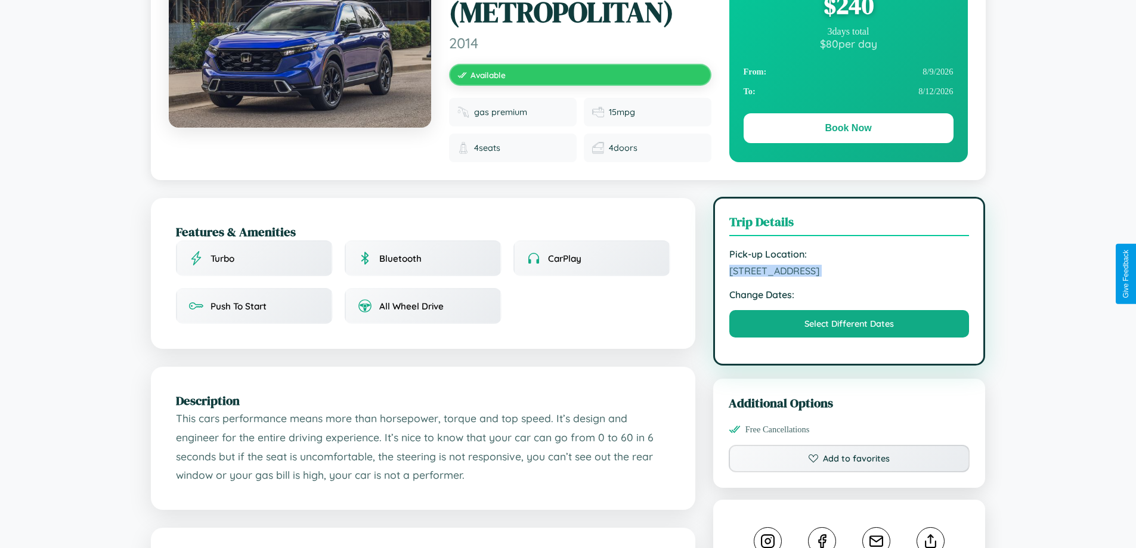
click at [849, 272] on span "7944 Fifth Street Barcelona 74118 Spain" at bounding box center [849, 271] width 240 height 12
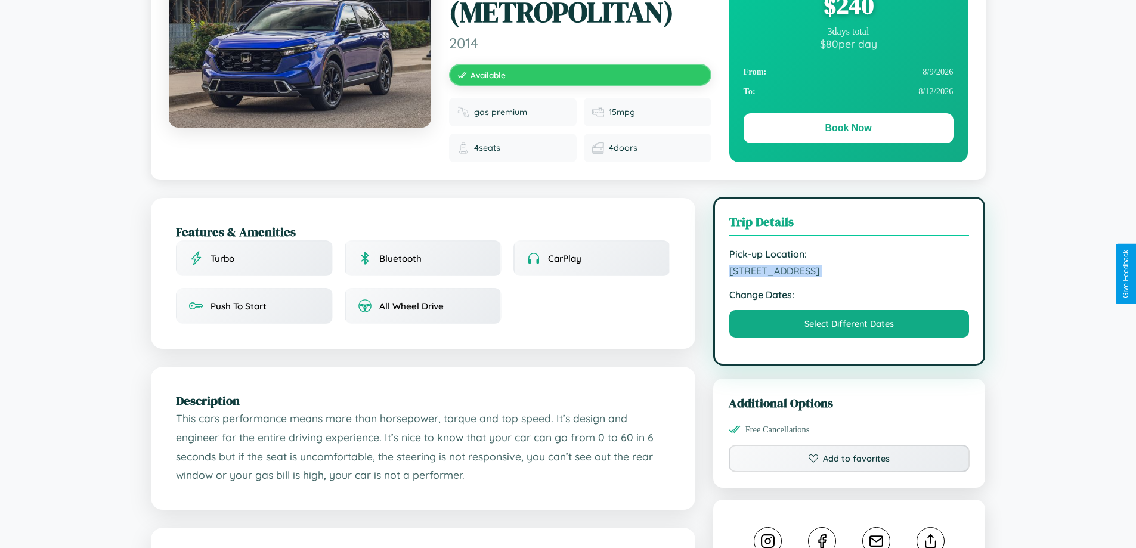
click at [849, 272] on span "7944 Fifth Street Barcelona 74118 Spain" at bounding box center [849, 271] width 240 height 12
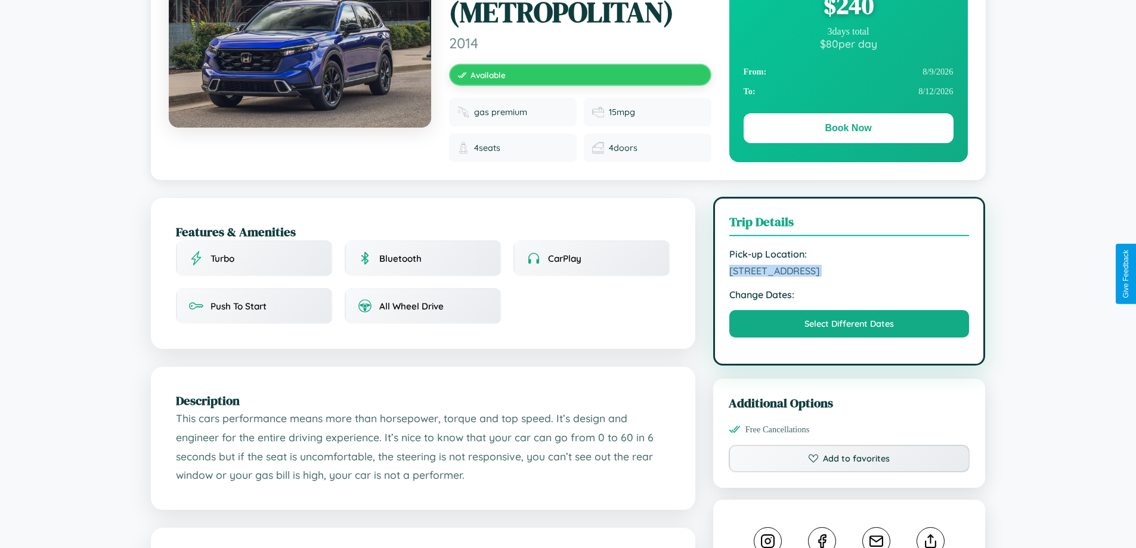
click at [849, 272] on span "7944 Fifth Street Barcelona 74118 Spain" at bounding box center [849, 271] width 240 height 12
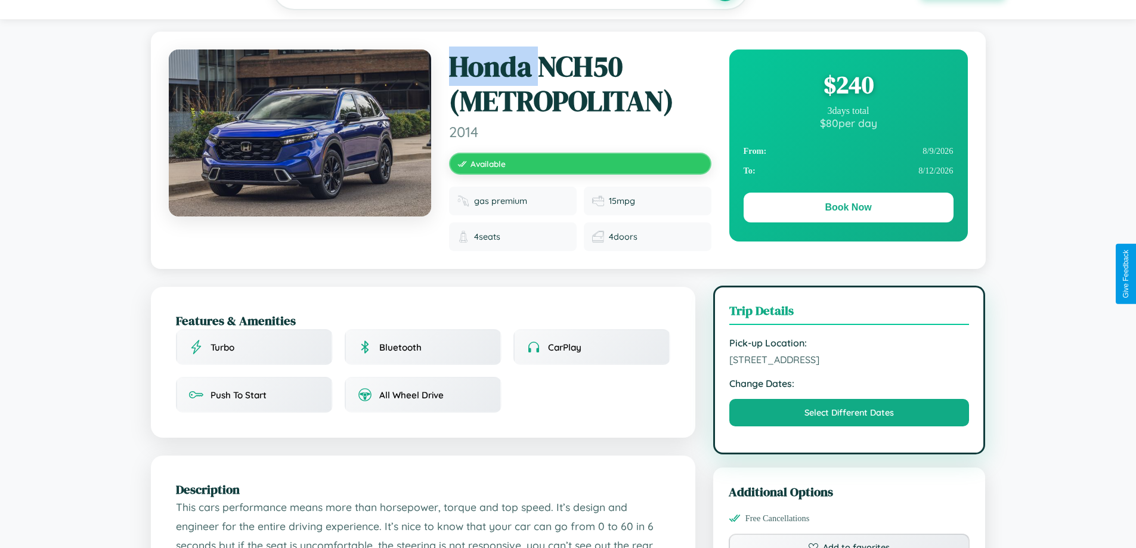
scroll to position [727, 0]
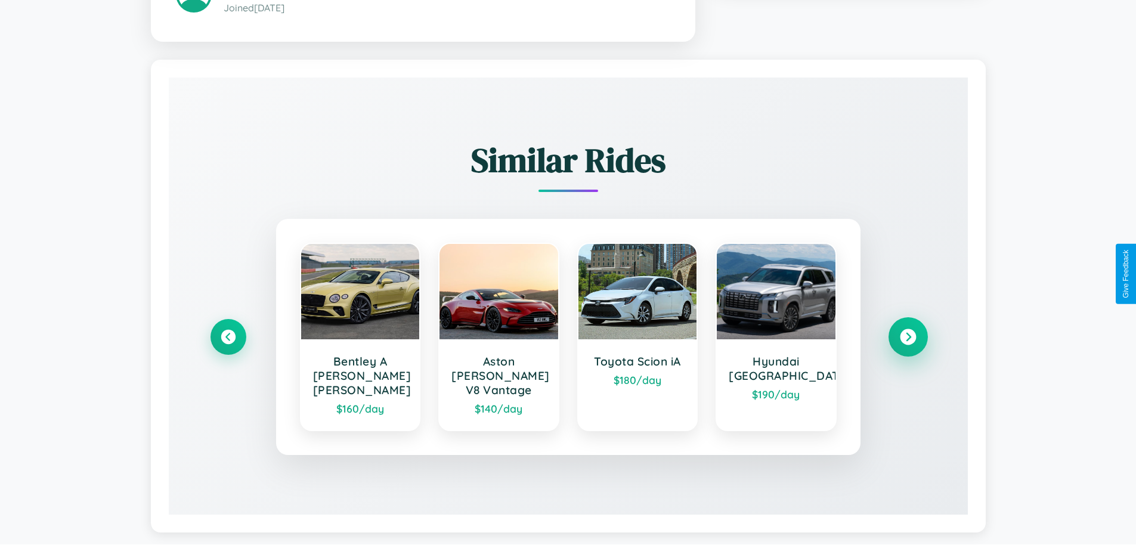
click at [907, 331] on icon at bounding box center [908, 336] width 16 height 16
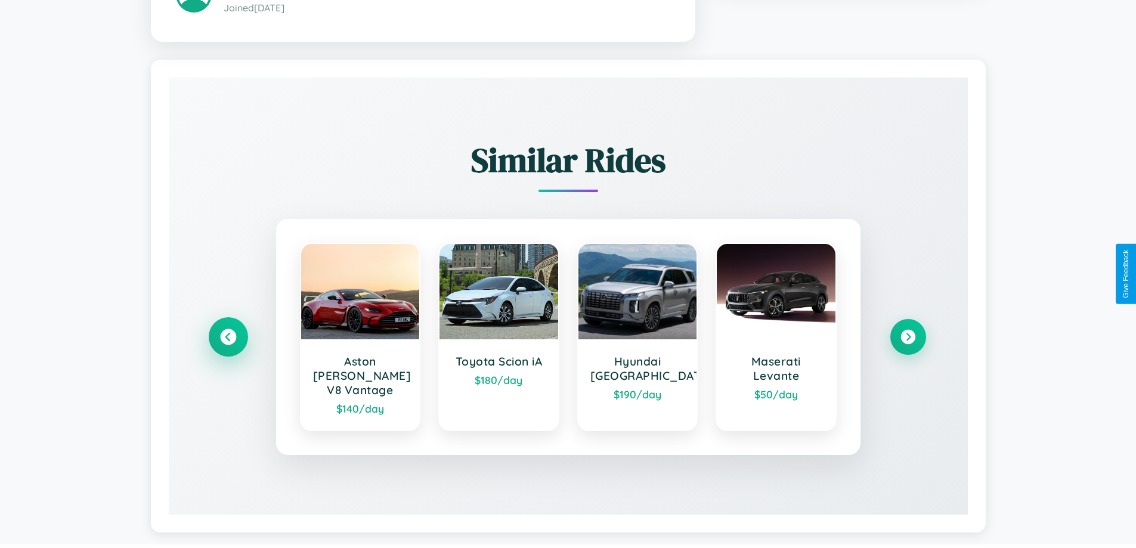
click at [228, 331] on icon at bounding box center [228, 336] width 16 height 16
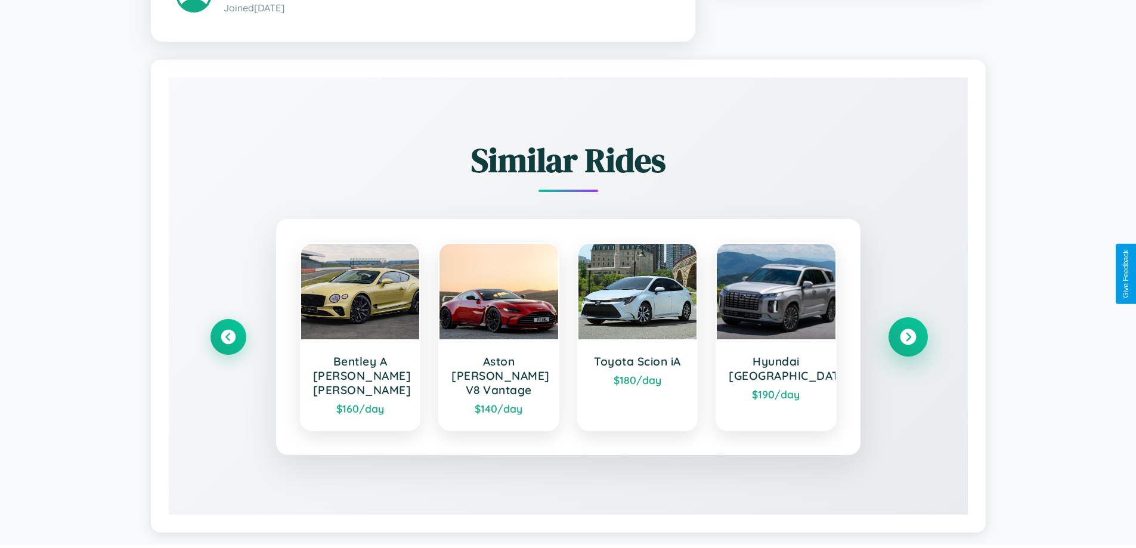
click at [907, 331] on icon at bounding box center [908, 336] width 16 height 16
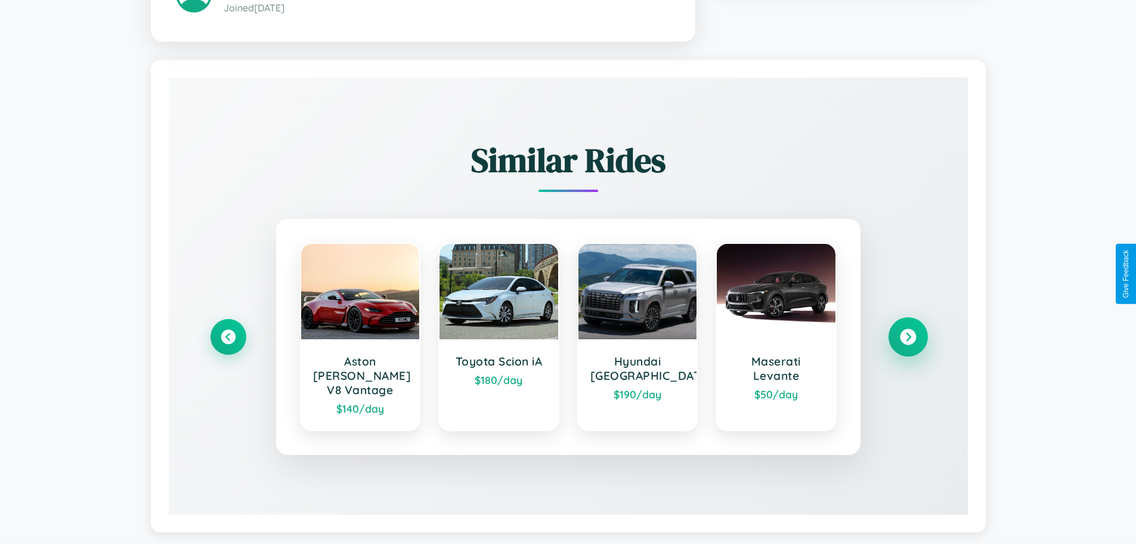
click at [907, 331] on icon at bounding box center [908, 336] width 16 height 16
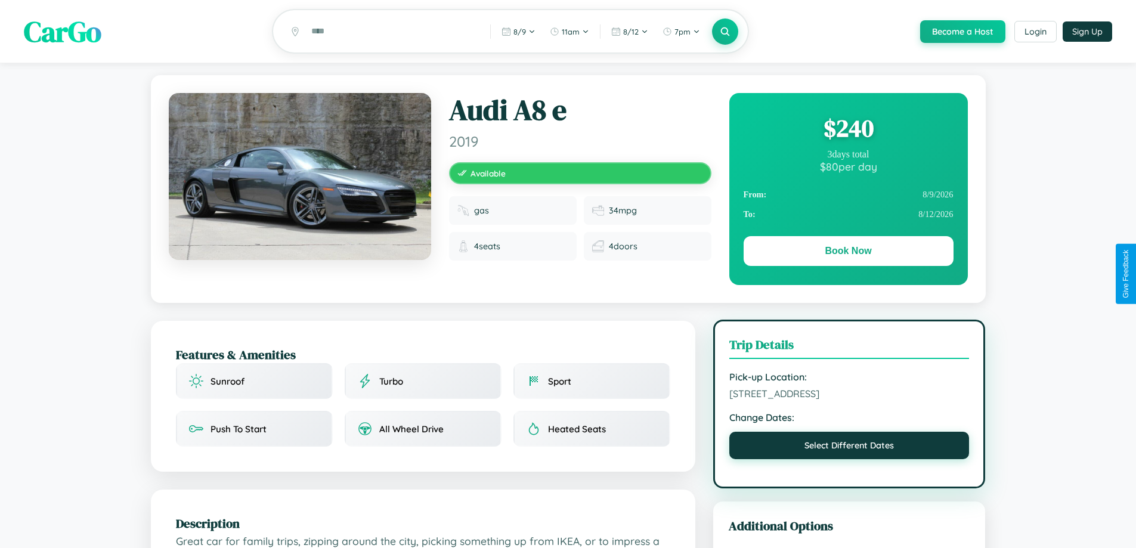
click at [849, 447] on button "Select Different Dates" at bounding box center [849, 445] width 240 height 27
select select "*"
select select "****"
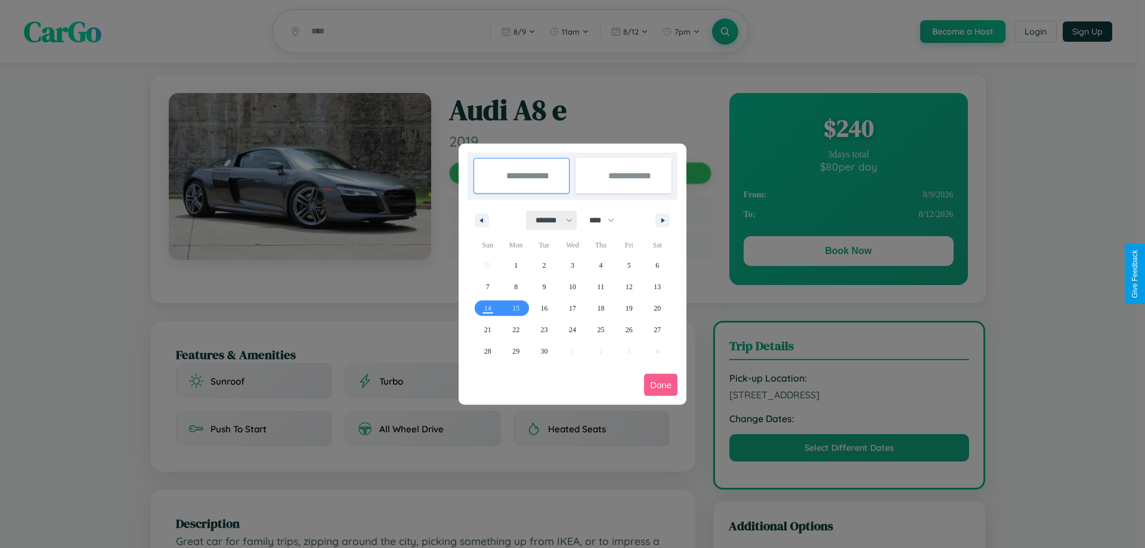
drag, startPoint x: 548, startPoint y: 220, endPoint x: 572, endPoint y: 239, distance: 30.5
click at [548, 220] on select "******* ******** ***** ***** *** **** **** ****** ********* ******* ******** **…" at bounding box center [551, 220] width 51 height 20
select select "*"
click at [607, 220] on select "**** **** **** **** **** **** **** **** **** **** **** **** **** **** **** ****…" at bounding box center [601, 220] width 36 height 20
select select "****"
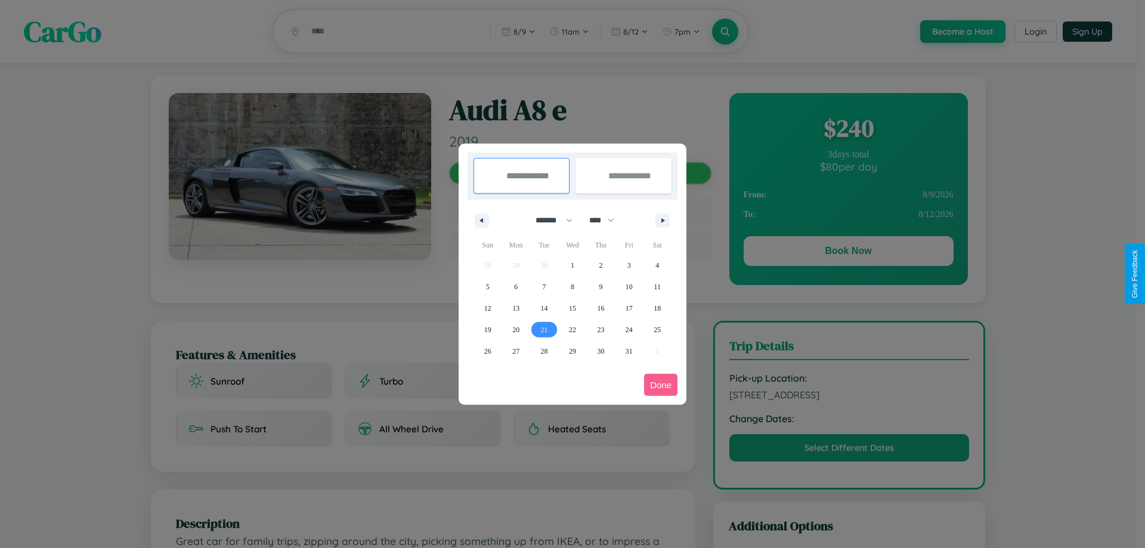
click at [544, 329] on span "21" at bounding box center [544, 329] width 7 height 21
type input "**********"
click at [628, 329] on span "24" at bounding box center [628, 329] width 7 height 21
type input "**********"
click at [661, 385] on button "Done" at bounding box center [660, 385] width 33 height 22
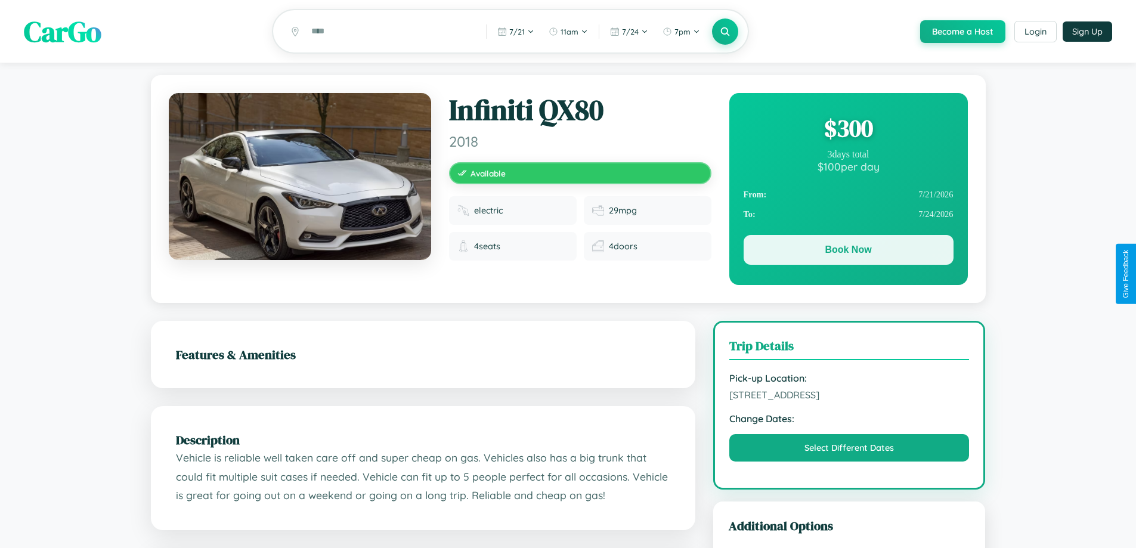
click at [848, 253] on button "Book Now" at bounding box center [848, 250] width 210 height 30
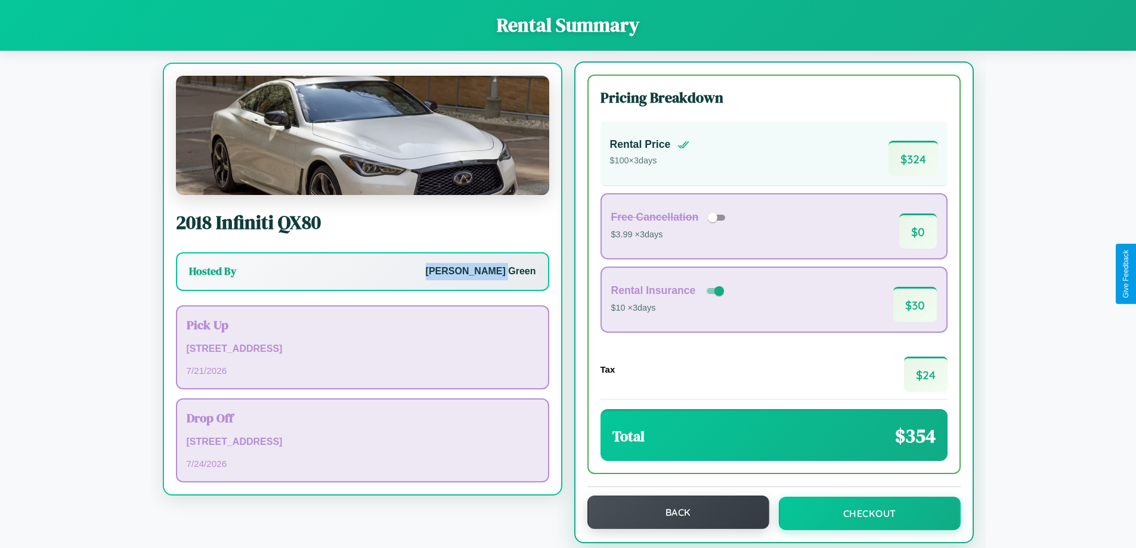
click at [672, 513] on button "Back" at bounding box center [678, 511] width 182 height 33
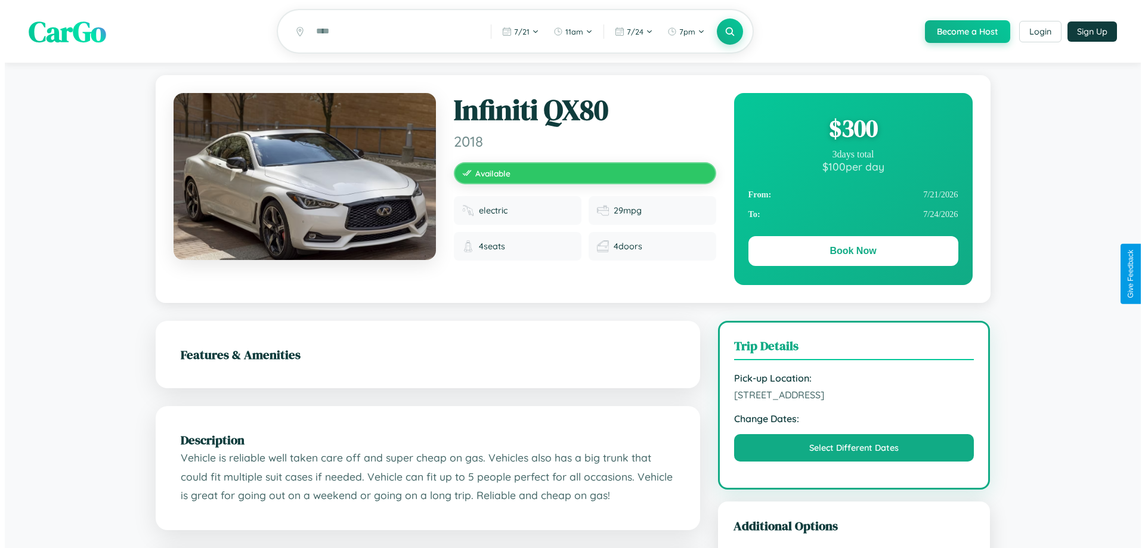
scroll to position [309, 0]
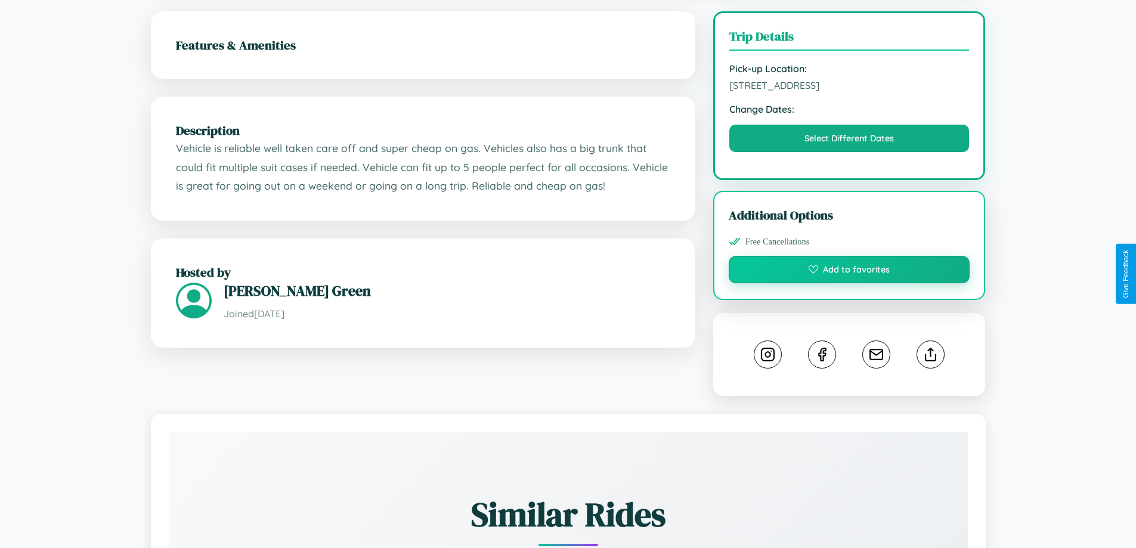
click at [849, 271] on button "Add to favorites" at bounding box center [848, 269] width 241 height 27
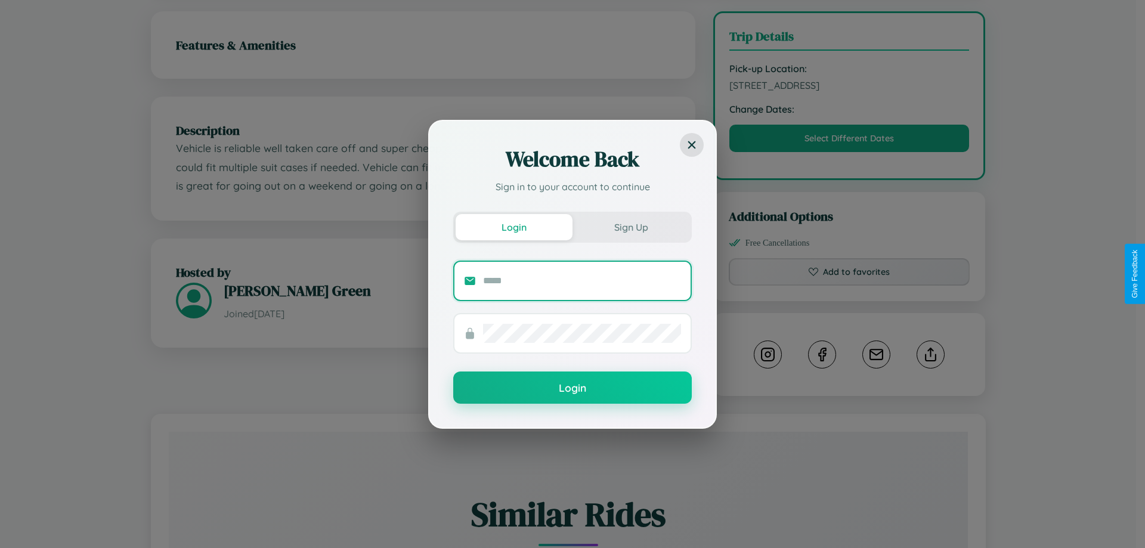
click at [582, 280] on input "text" at bounding box center [582, 280] width 198 height 19
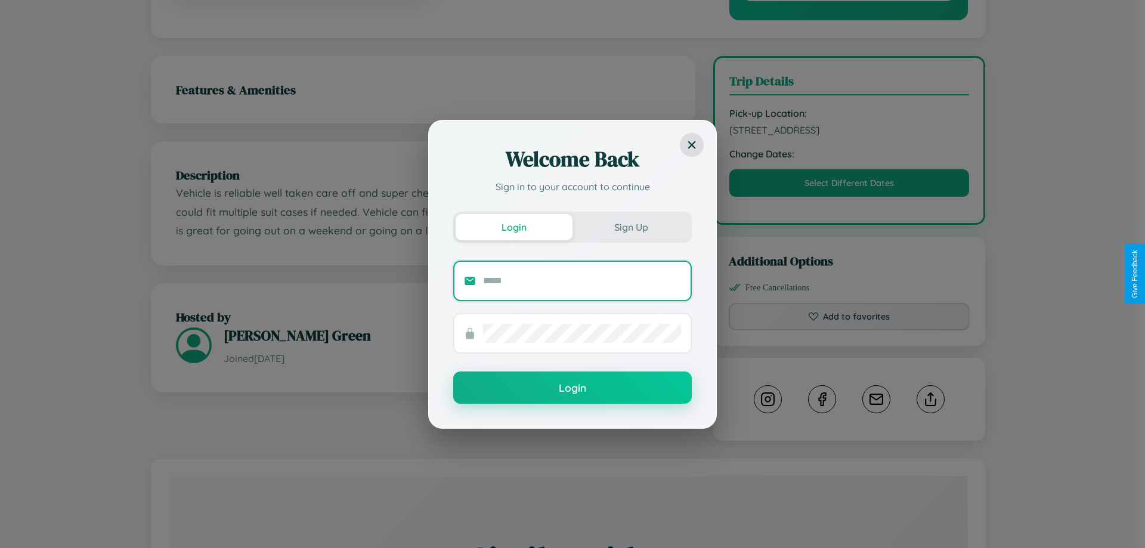
scroll to position [0, 0]
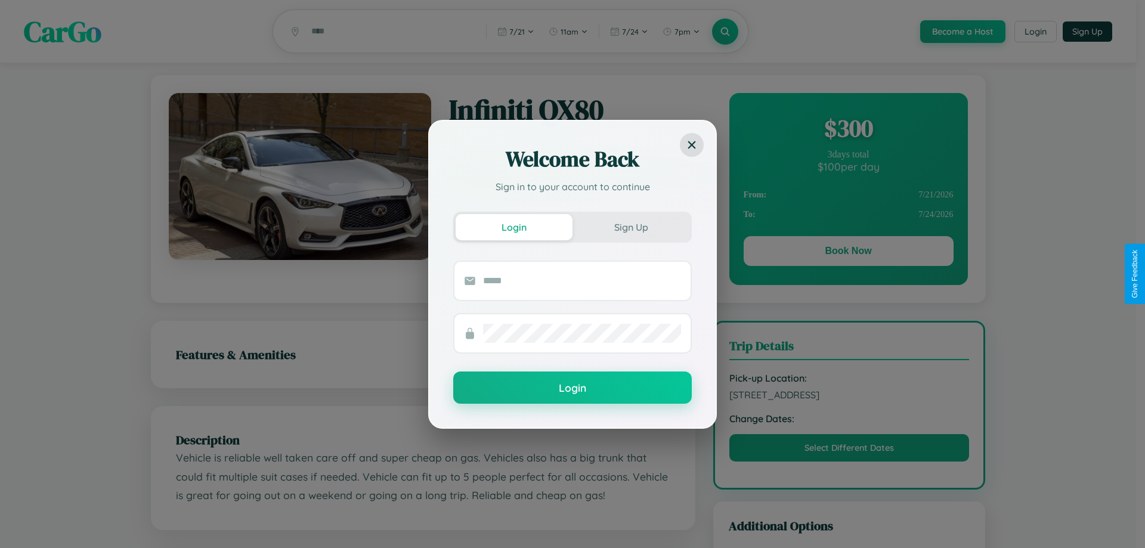
click at [848, 130] on div "Welcome Back Sign in to your account to continue Login Sign Up Login" at bounding box center [572, 274] width 1145 height 548
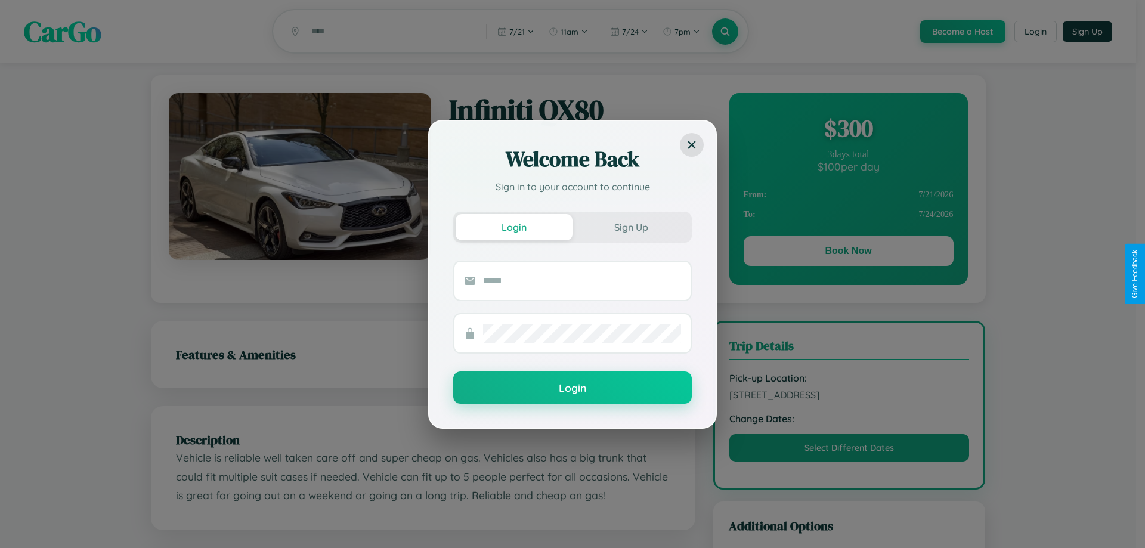
click at [848, 130] on div "Welcome Back Sign in to your account to continue Login Sign Up Login" at bounding box center [572, 274] width 1145 height 548
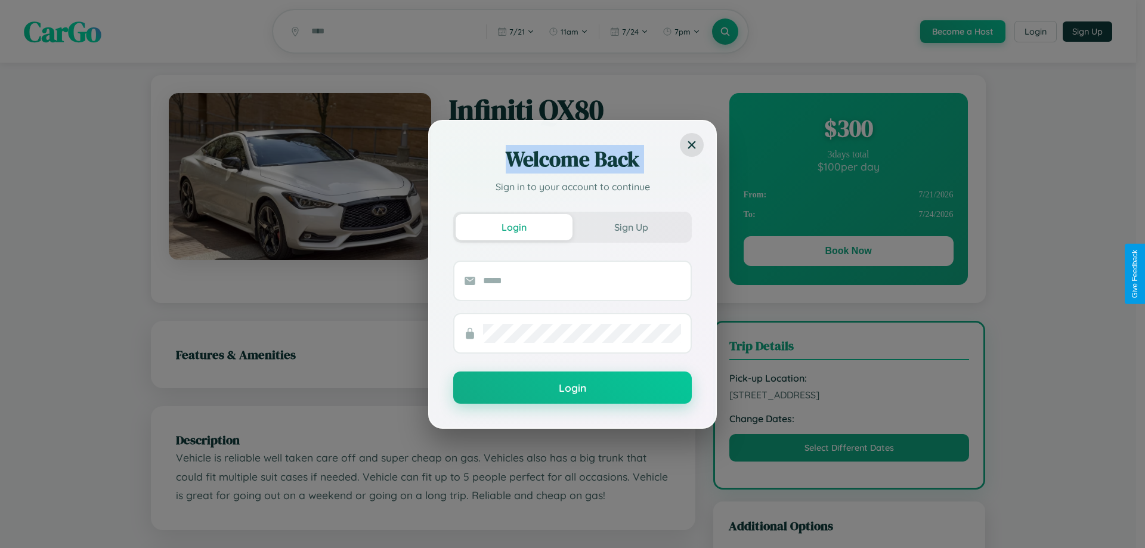
click at [848, 130] on div "Welcome Back Sign in to your account to continue Login Sign Up Login" at bounding box center [572, 274] width 1145 height 548
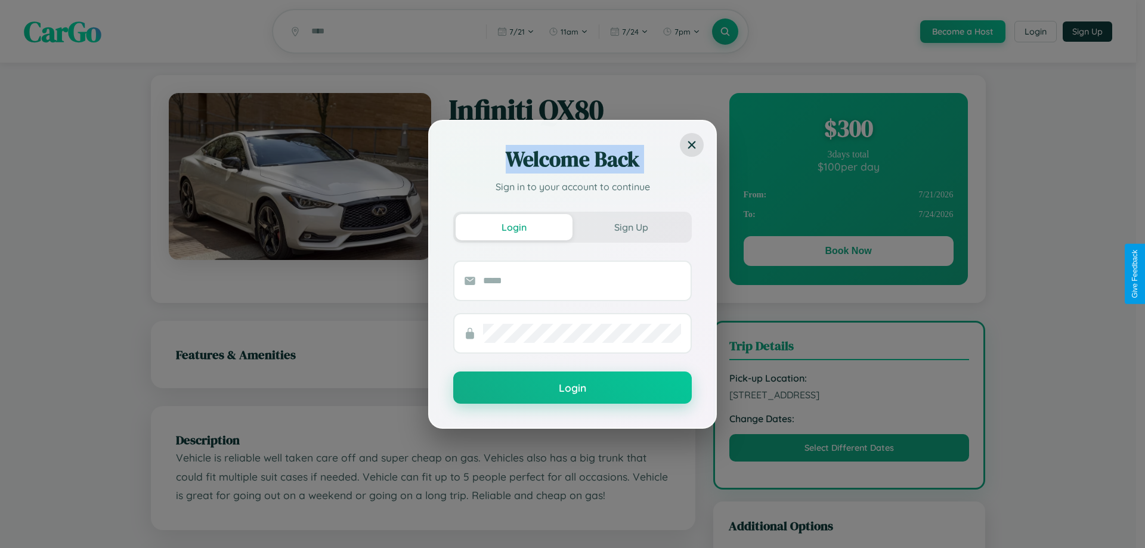
click at [848, 130] on div "Welcome Back Sign in to your account to continue Login Sign Up Login" at bounding box center [572, 274] width 1145 height 548
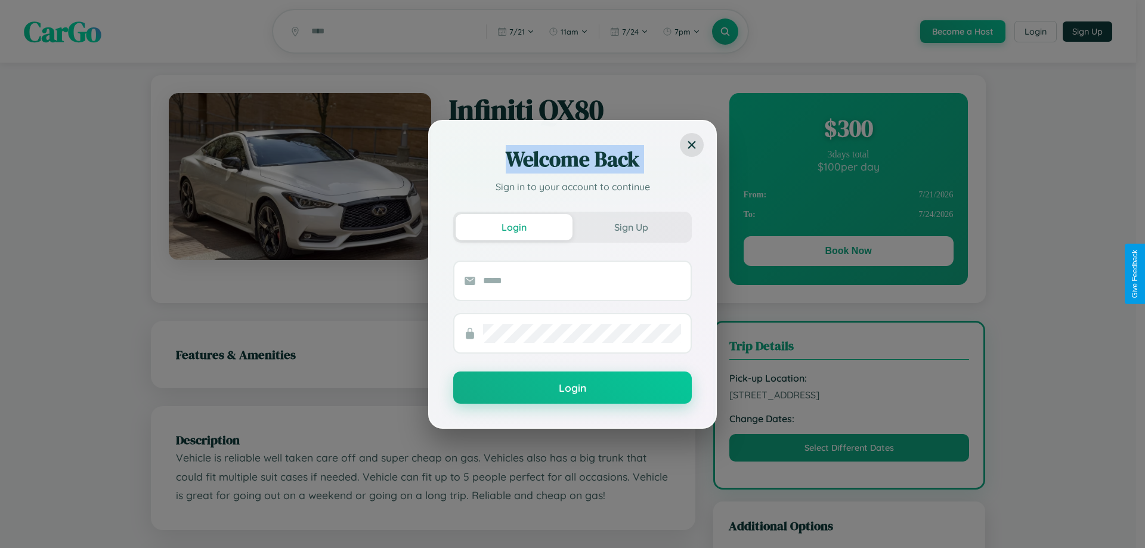
click at [848, 130] on div "Welcome Back Sign in to your account to continue Login Sign Up Login" at bounding box center [572, 274] width 1145 height 548
